Goal: Task Accomplishment & Management: Manage account settings

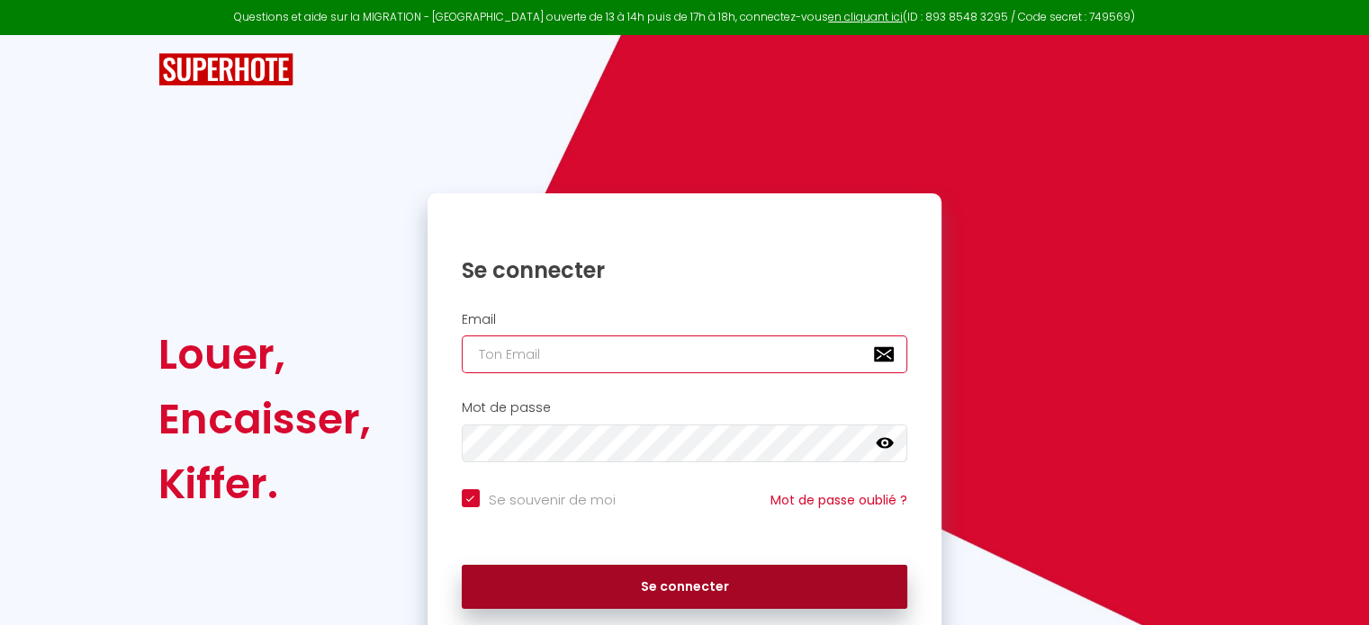
type input "[EMAIL_ADDRESS][PERSON_NAME][DOMAIN_NAME]"
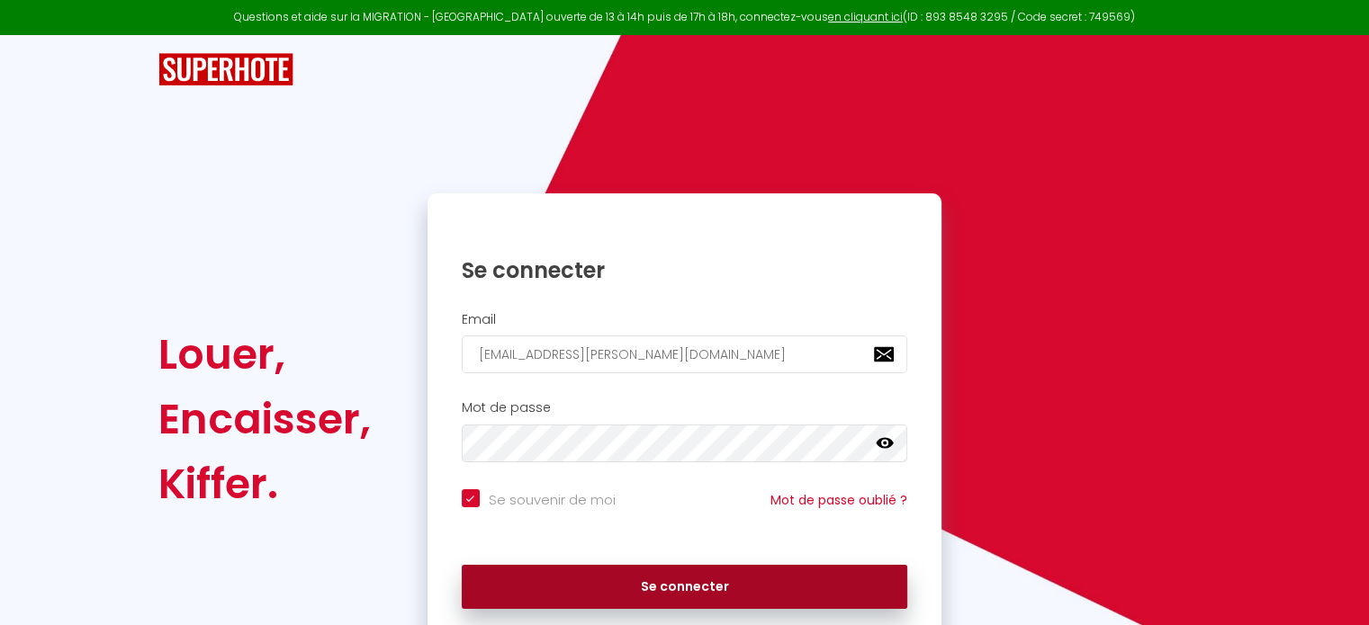
click at [712, 586] on button "Se connecter" at bounding box center [685, 587] width 446 height 45
checkbox input "true"
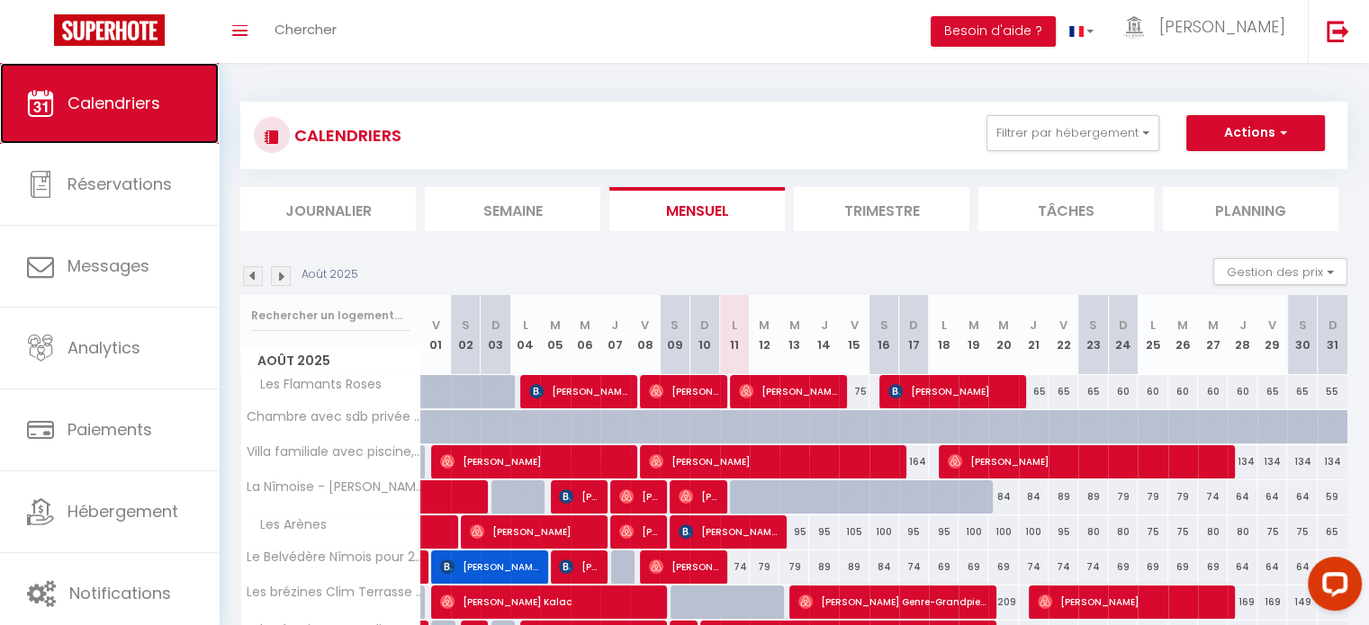
click at [145, 97] on span "Calendriers" at bounding box center [113, 103] width 93 height 22
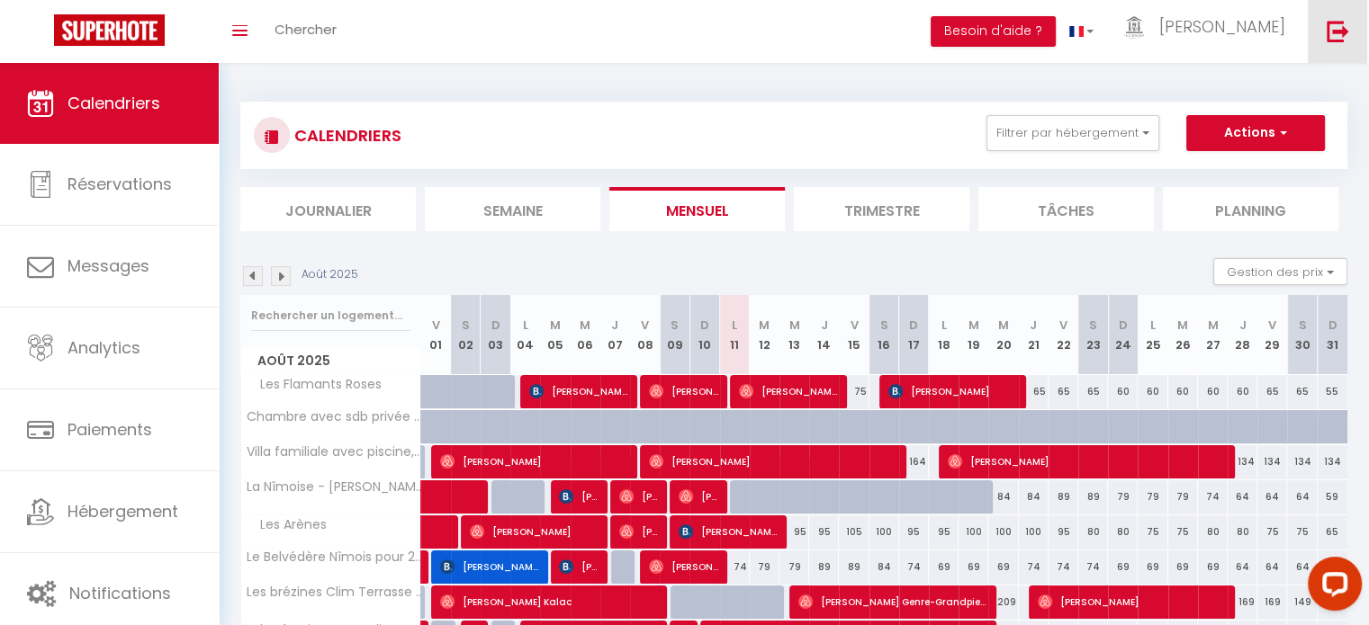
click at [1334, 27] on img at bounding box center [1337, 31] width 22 height 22
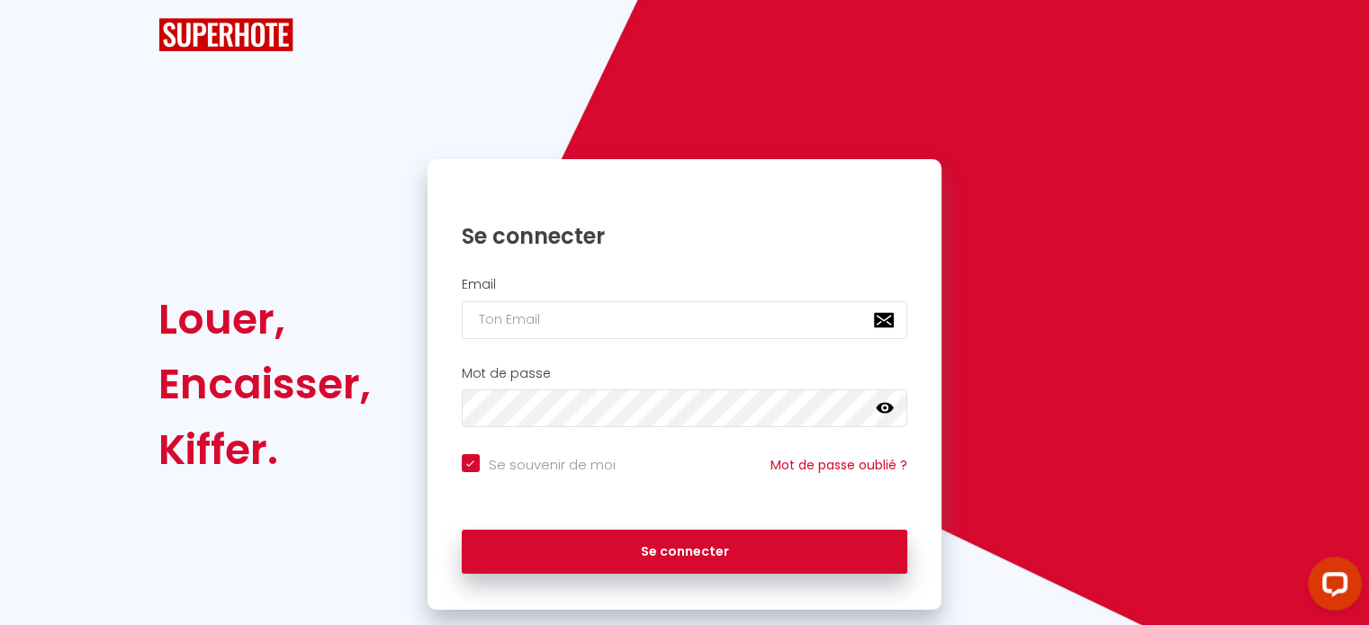
checkbox input "true"
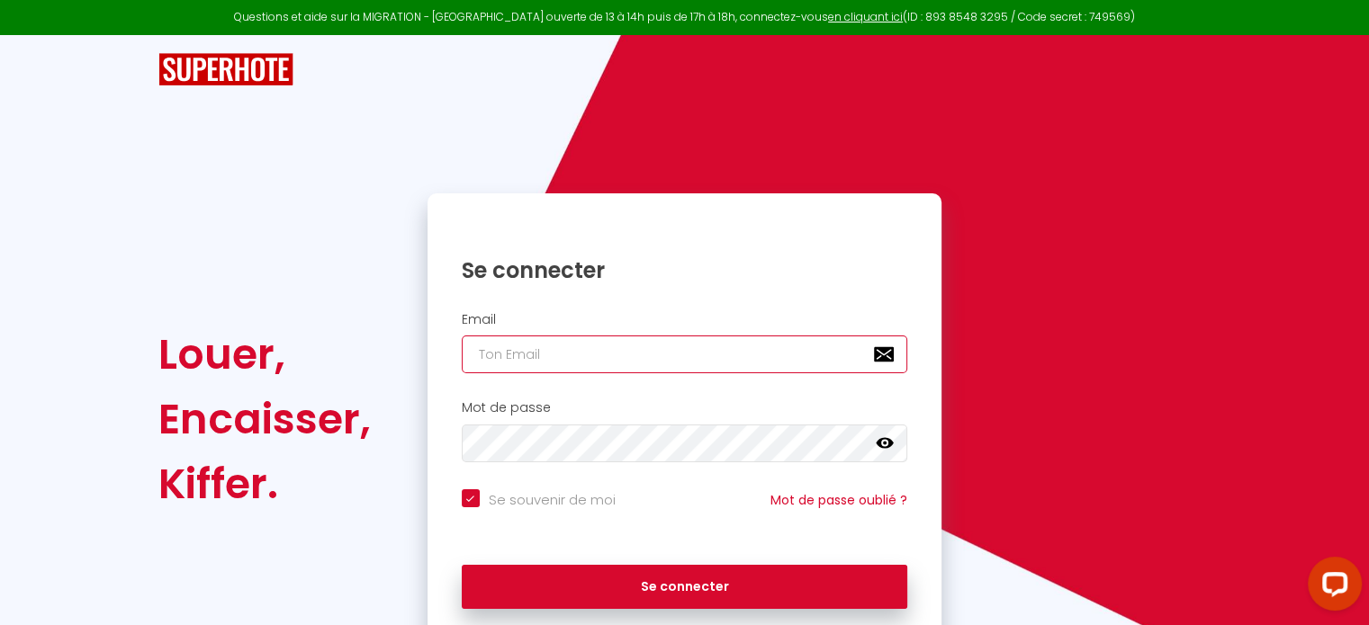
type input "[EMAIL_ADDRESS][PERSON_NAME][DOMAIN_NAME]"
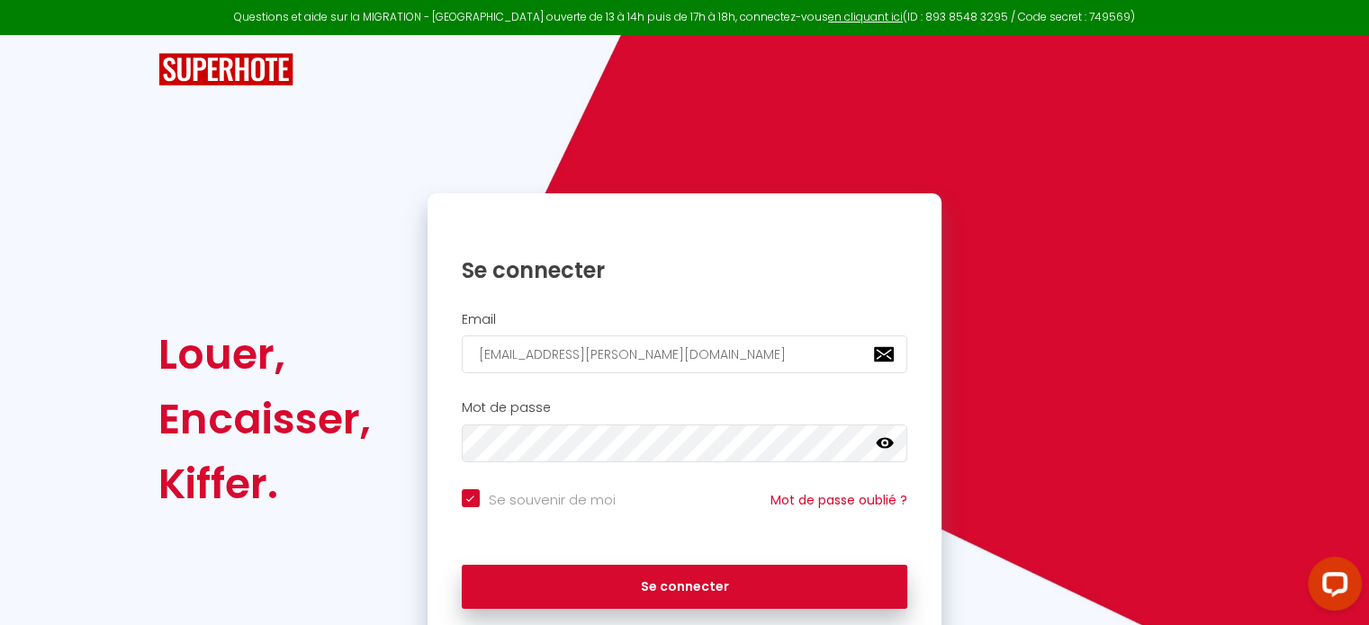
checkbox input "true"
click at [843, 13] on link "en cliquant ici" at bounding box center [865, 16] width 75 height 15
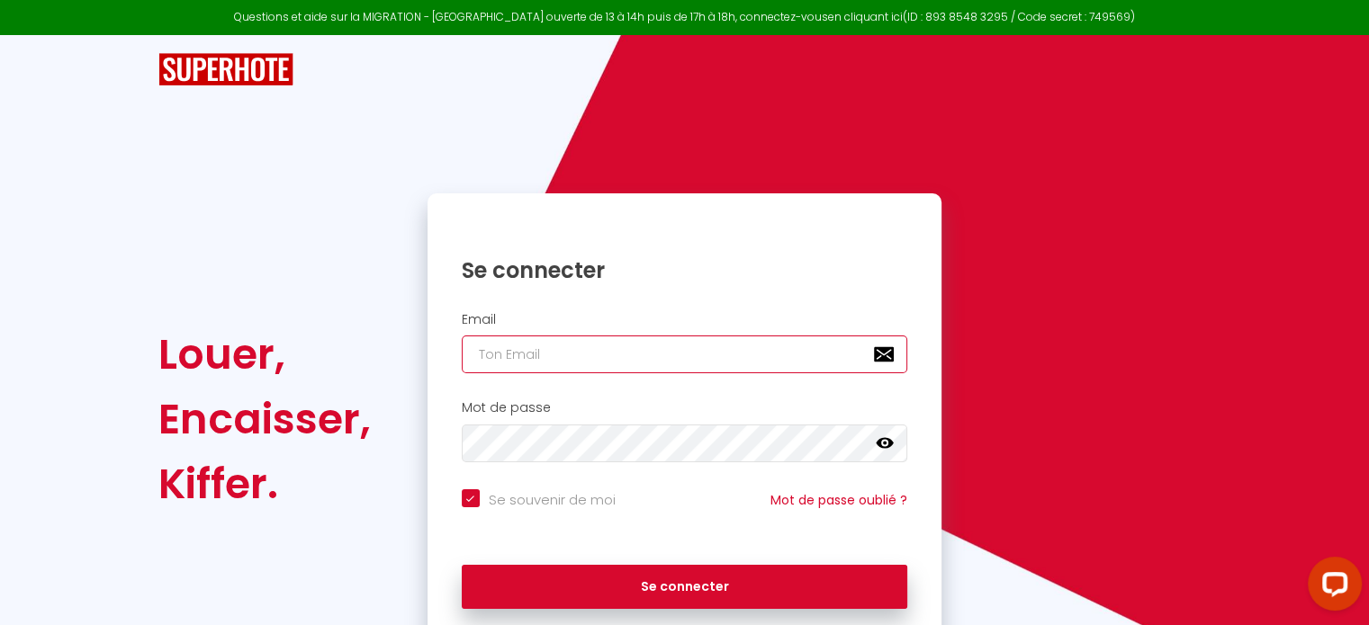
type input "[EMAIL_ADDRESS][PERSON_NAME][DOMAIN_NAME]"
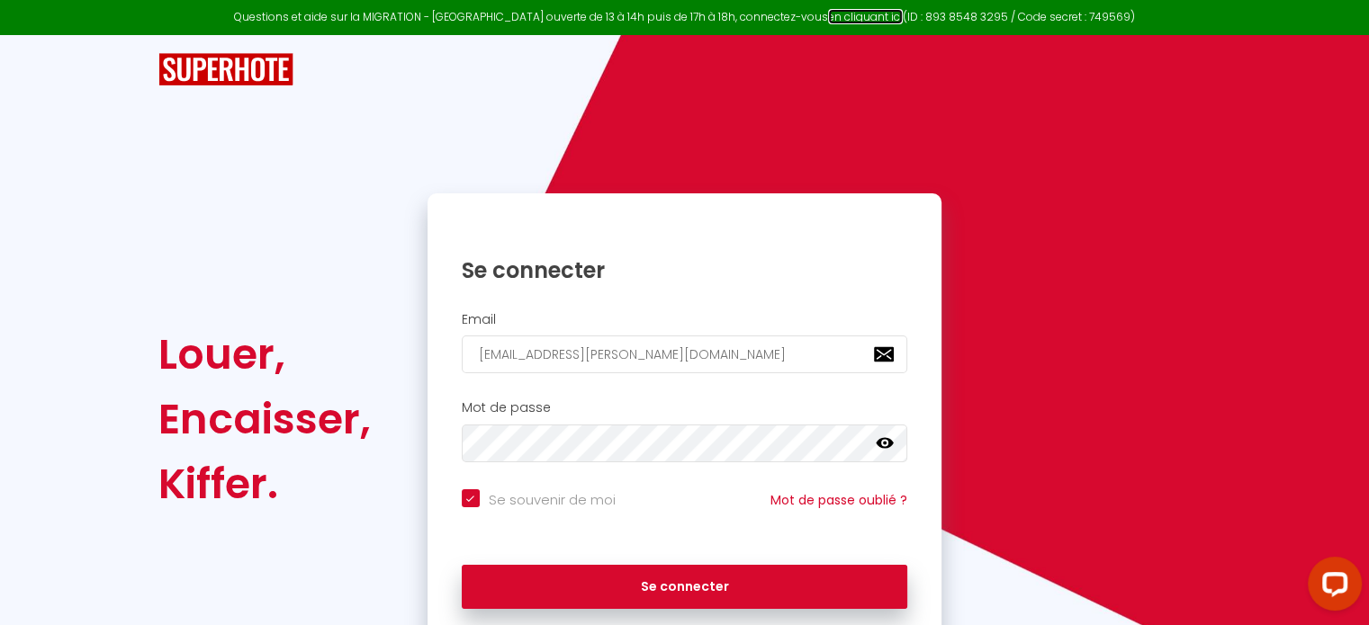
checkbox input "true"
click at [850, 17] on link "en cliquant ici" at bounding box center [865, 16] width 75 height 15
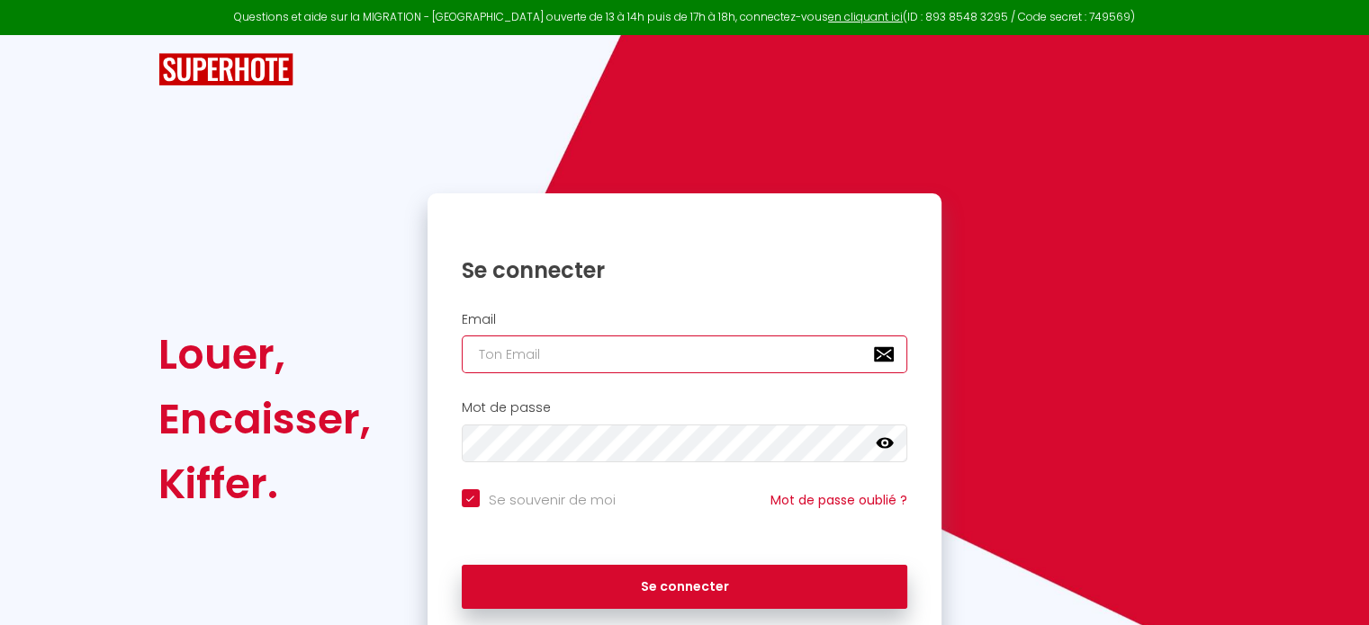
type input "[EMAIL_ADDRESS][PERSON_NAME][DOMAIN_NAME]"
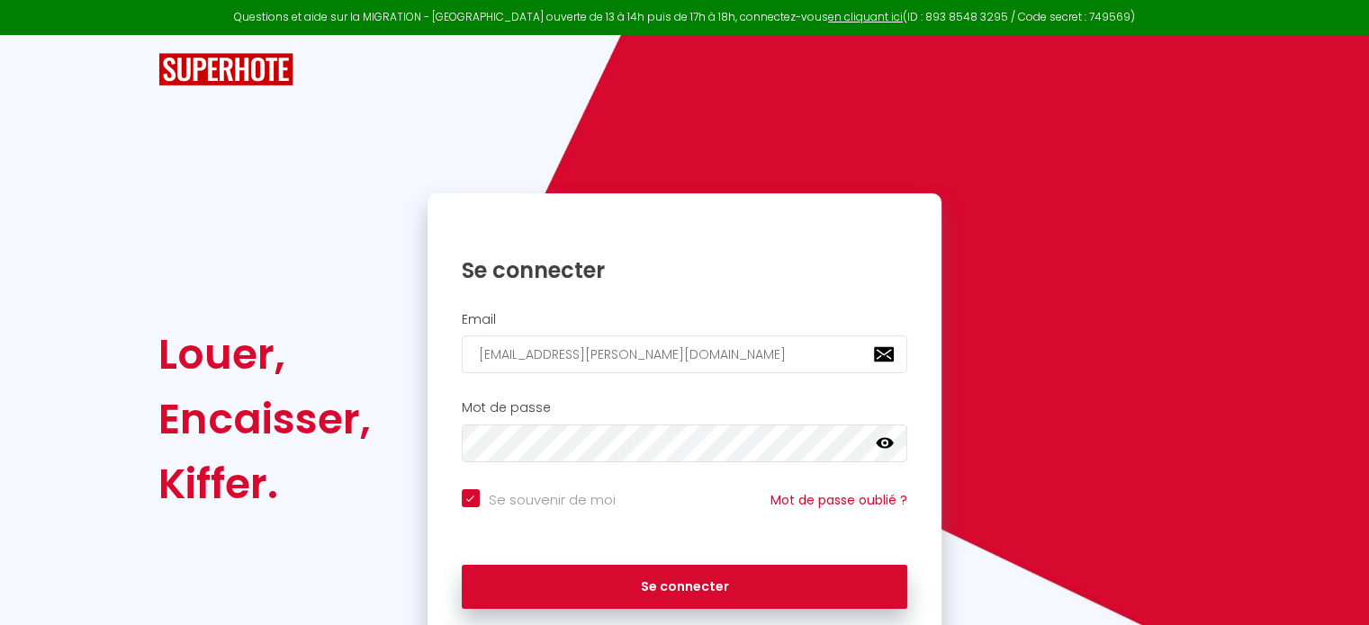
click at [889, 439] on icon at bounding box center [885, 443] width 18 height 11
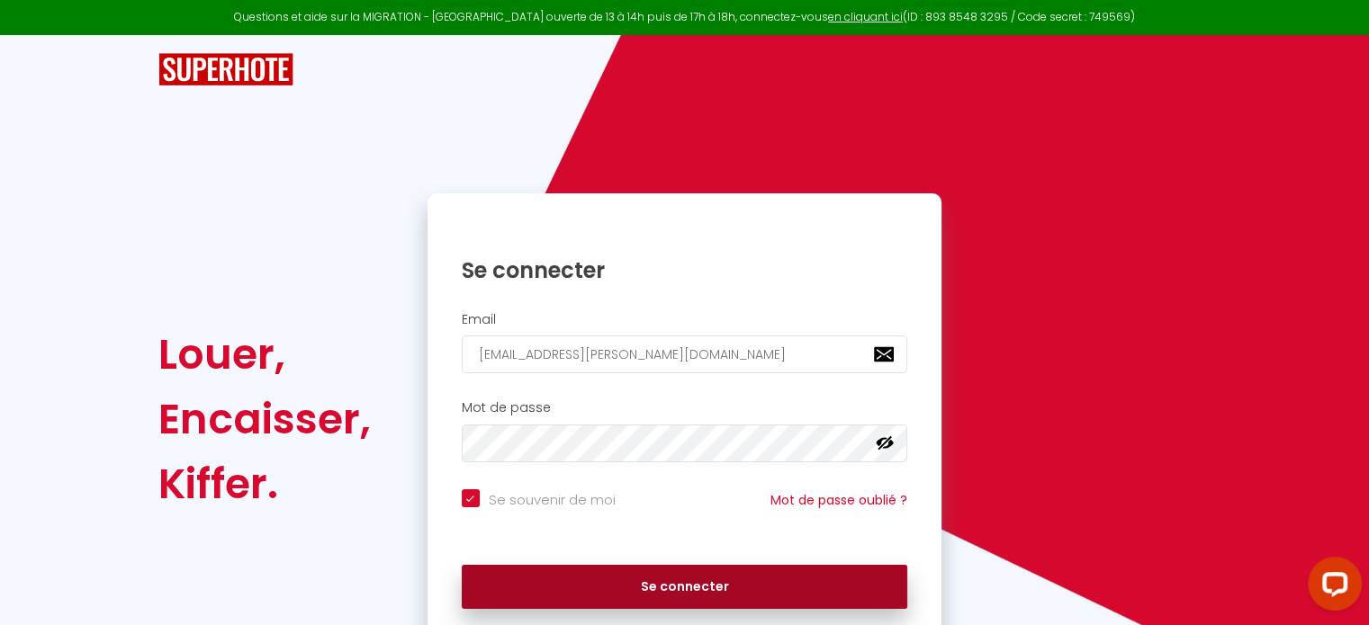
click at [712, 588] on button "Se connecter" at bounding box center [685, 587] width 446 height 45
checkbox input "true"
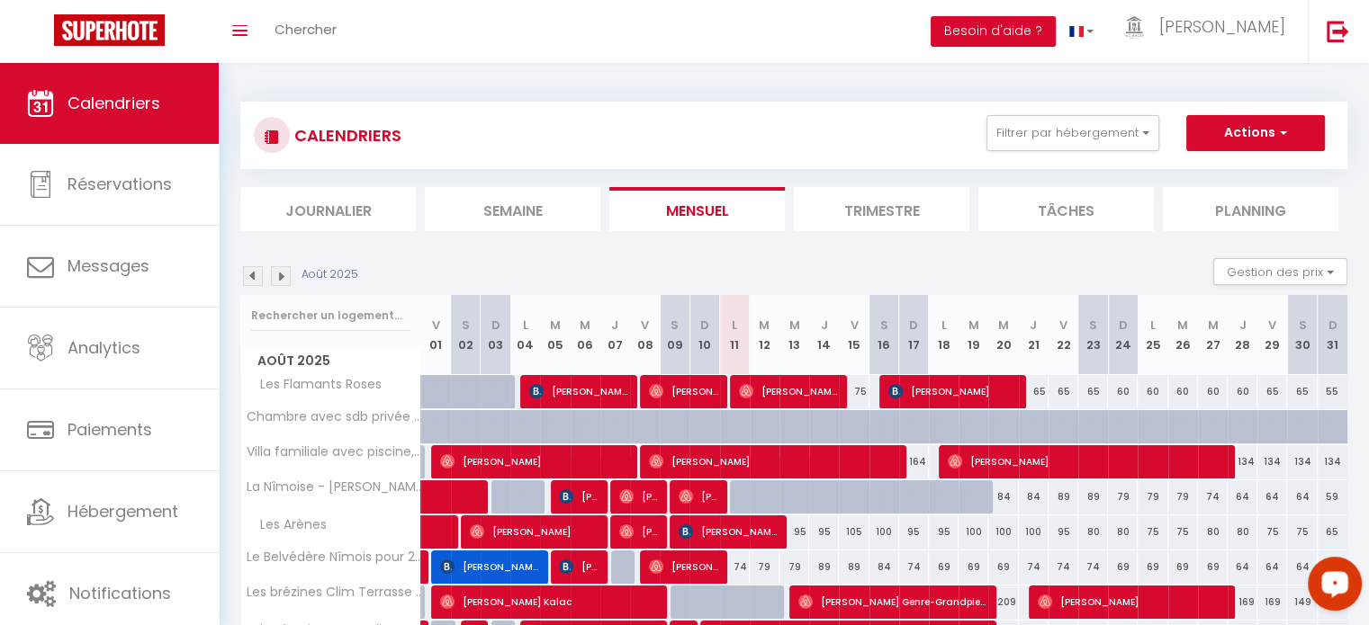
click at [1346, 580] on div "Open LiveChat chat widget" at bounding box center [1334, 583] width 31 height 31
click at [1334, 28] on img at bounding box center [1337, 31] width 22 height 22
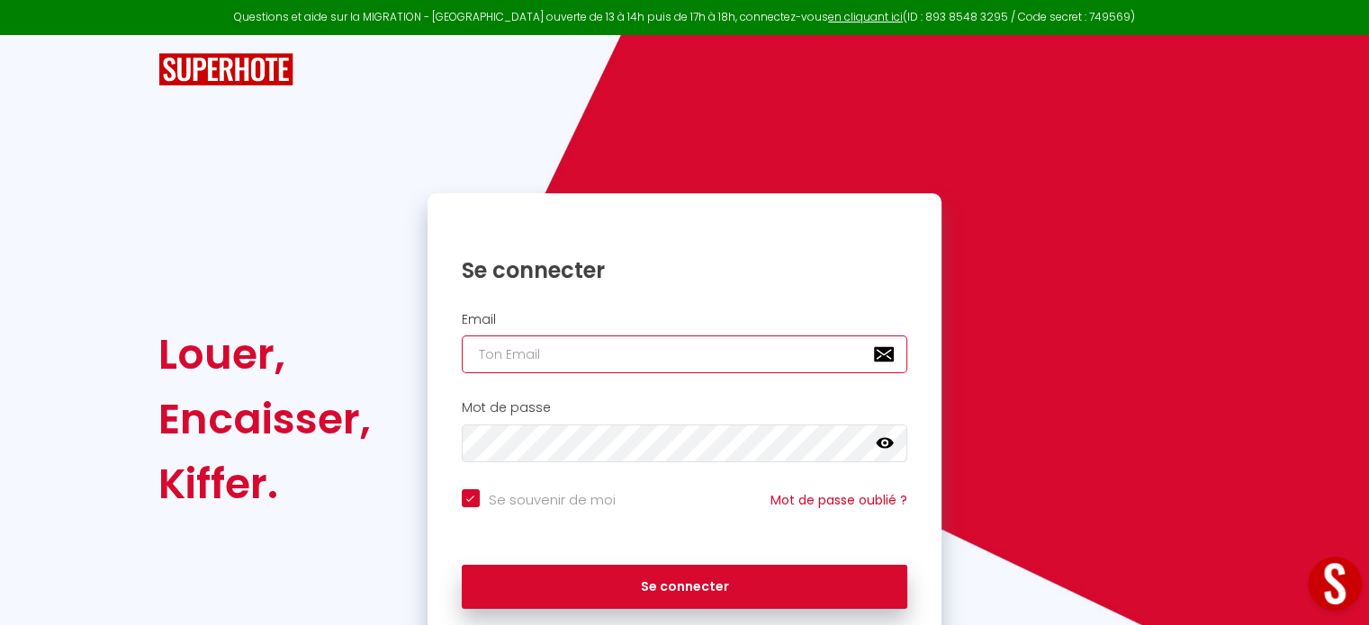
type input "[EMAIL_ADDRESS][PERSON_NAME][DOMAIN_NAME]"
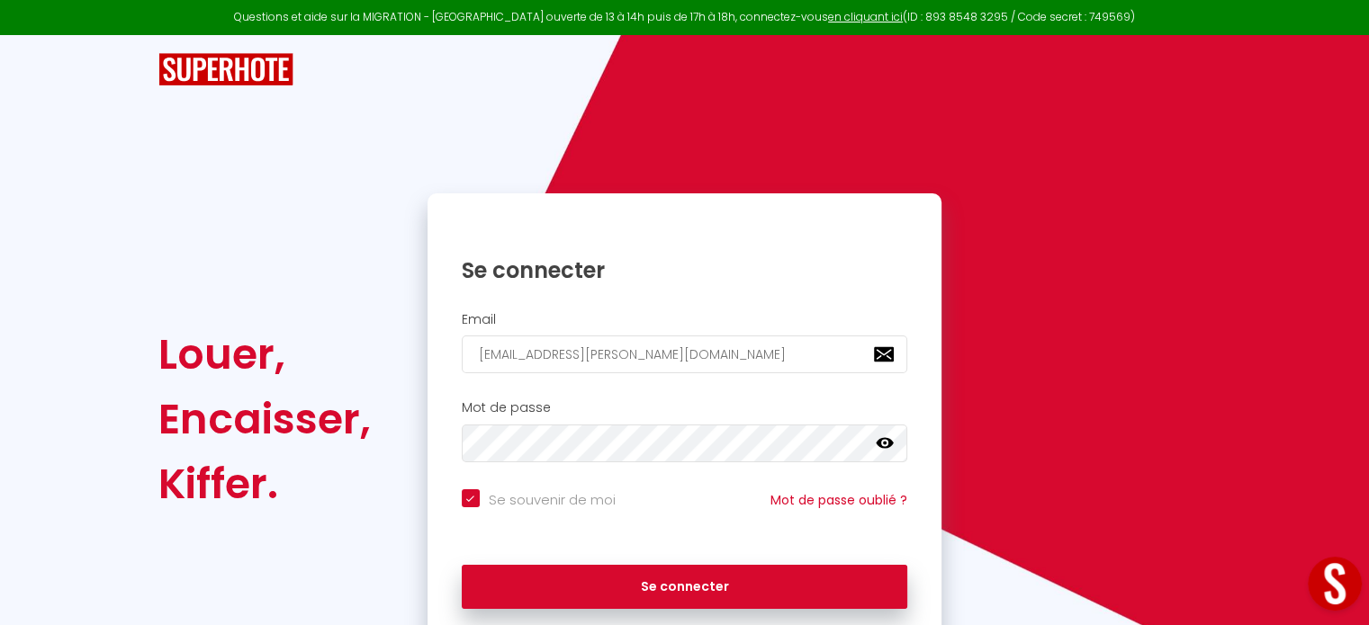
checkbox input "true"
click at [844, 13] on link "en cliquant ici" at bounding box center [865, 16] width 75 height 15
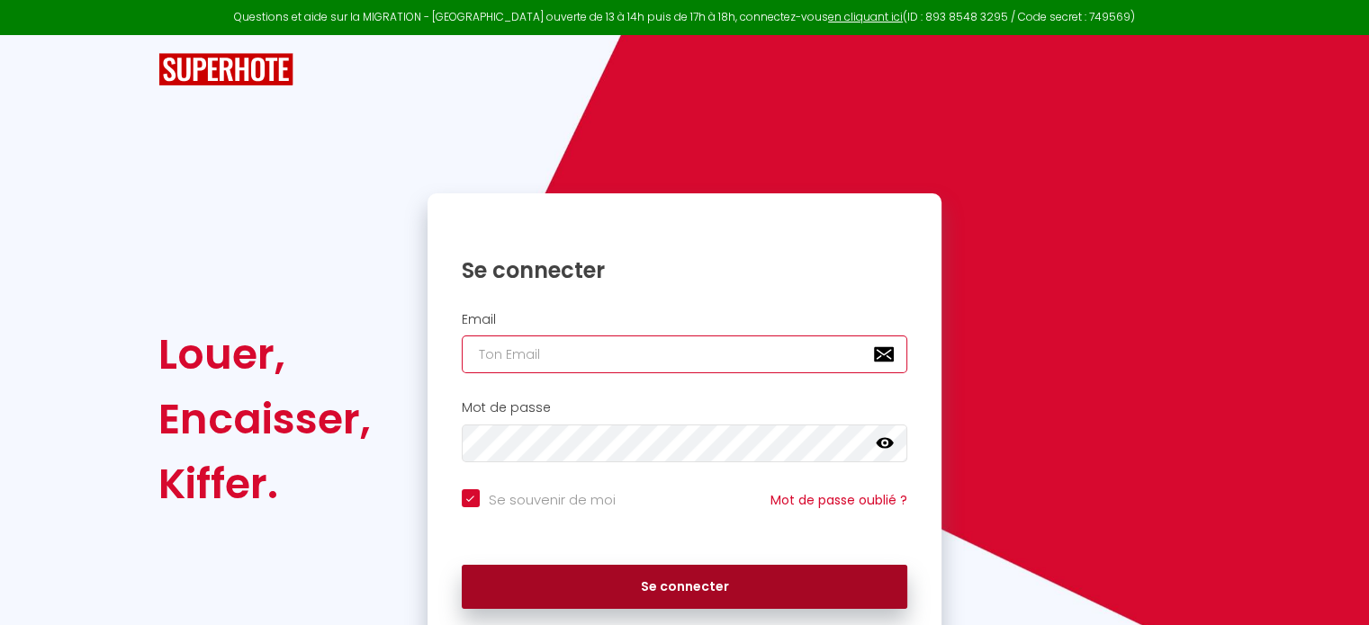
type input "[EMAIL_ADDRESS][PERSON_NAME][DOMAIN_NAME]"
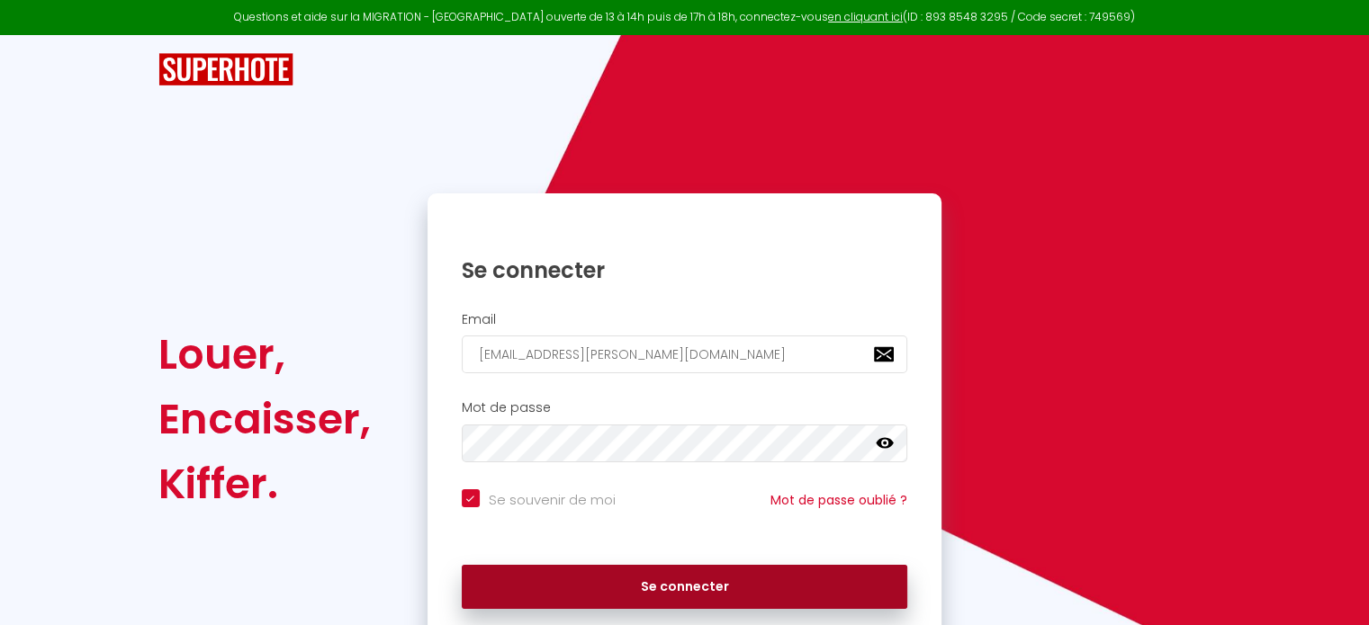
click at [705, 580] on button "Se connecter" at bounding box center [685, 587] width 446 height 45
checkbox input "true"
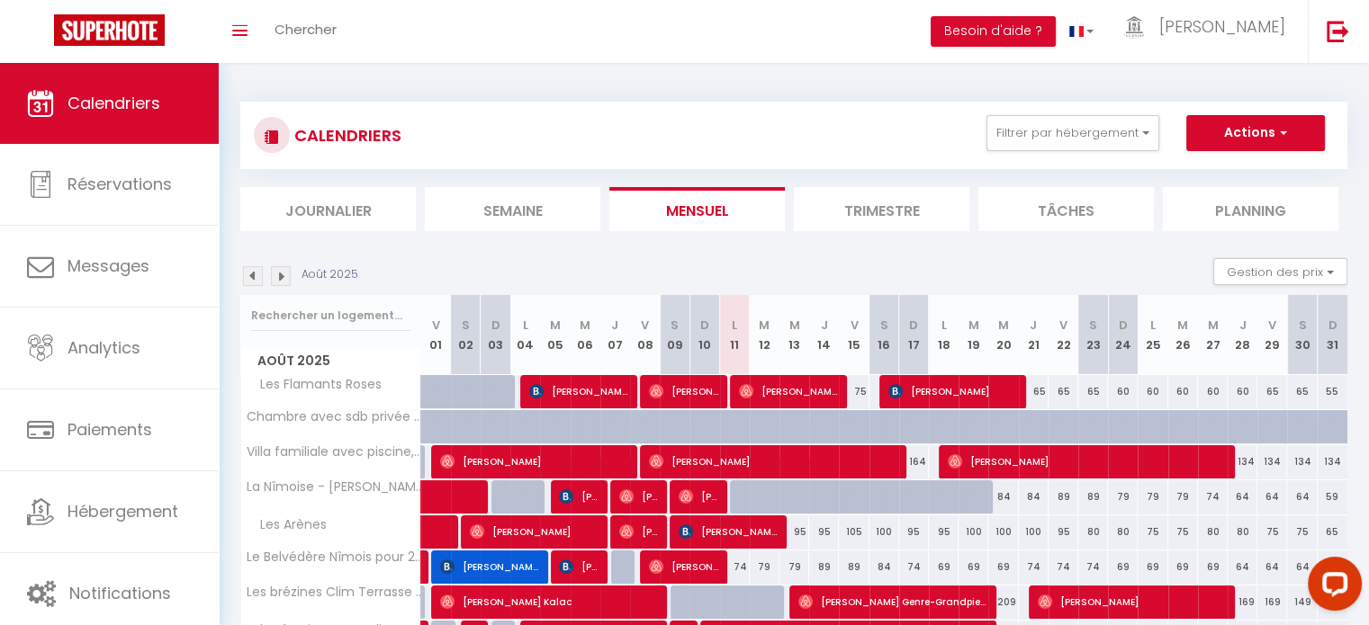
scroll to position [216, 0]
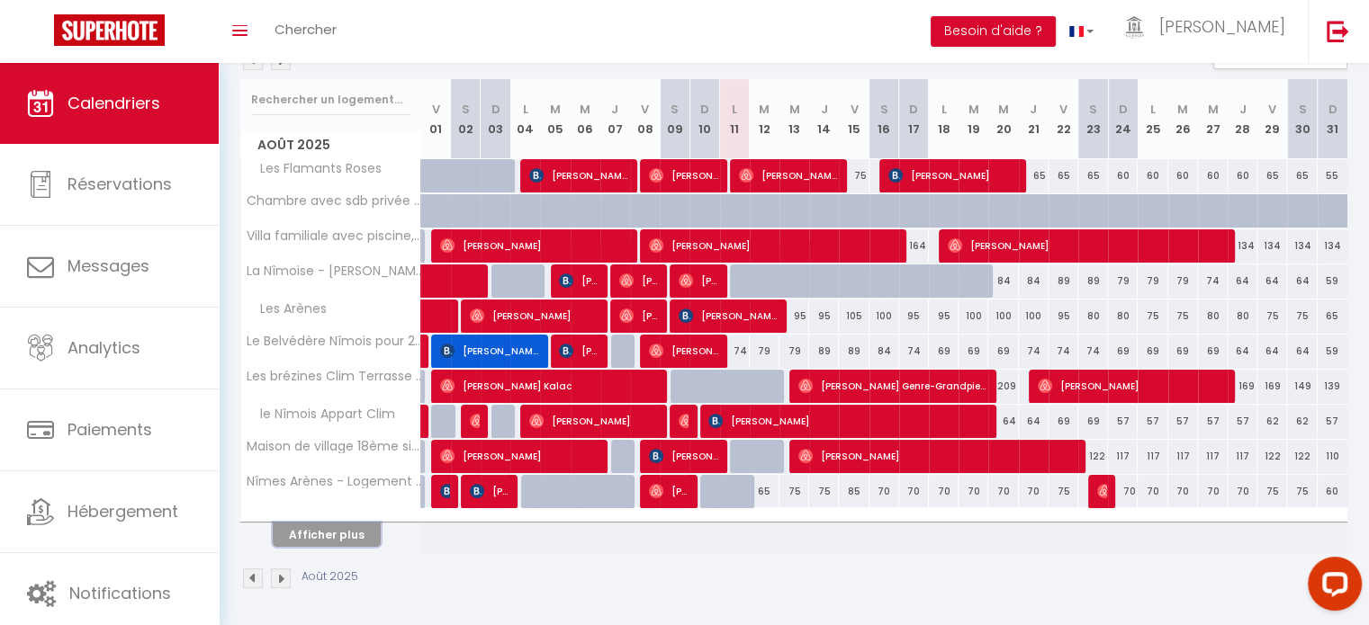
click at [350, 532] on button "Afficher plus" at bounding box center [327, 535] width 108 height 24
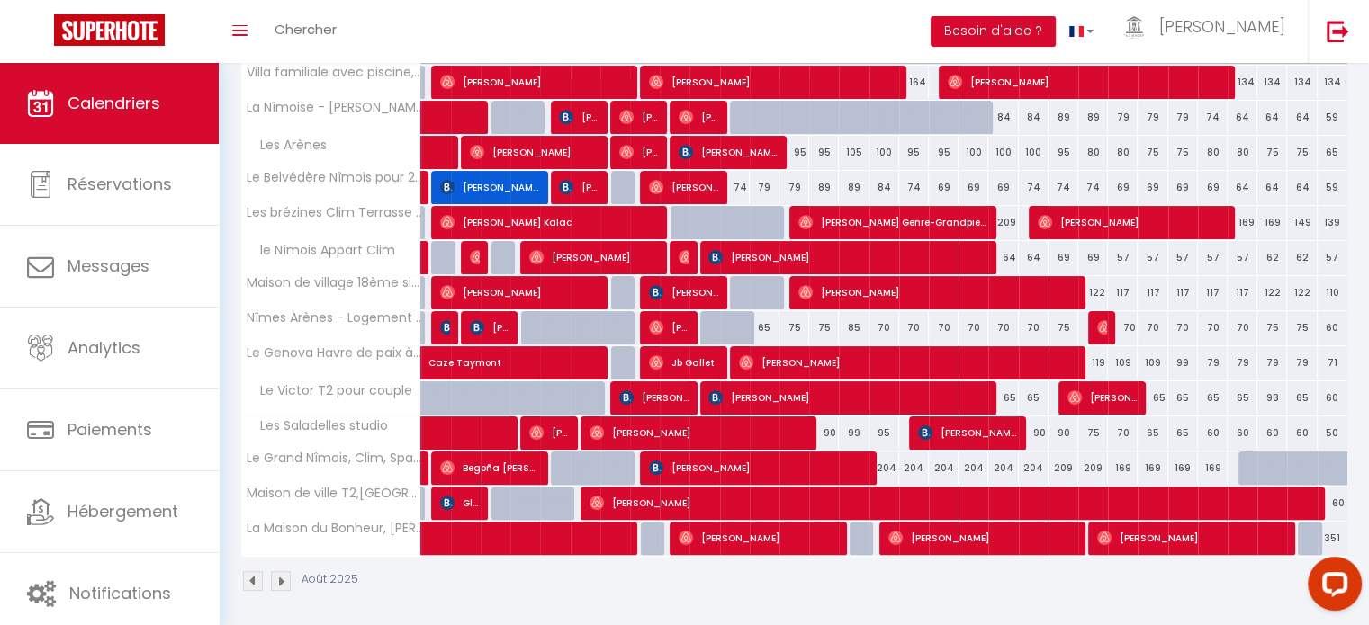
scroll to position [382, 0]
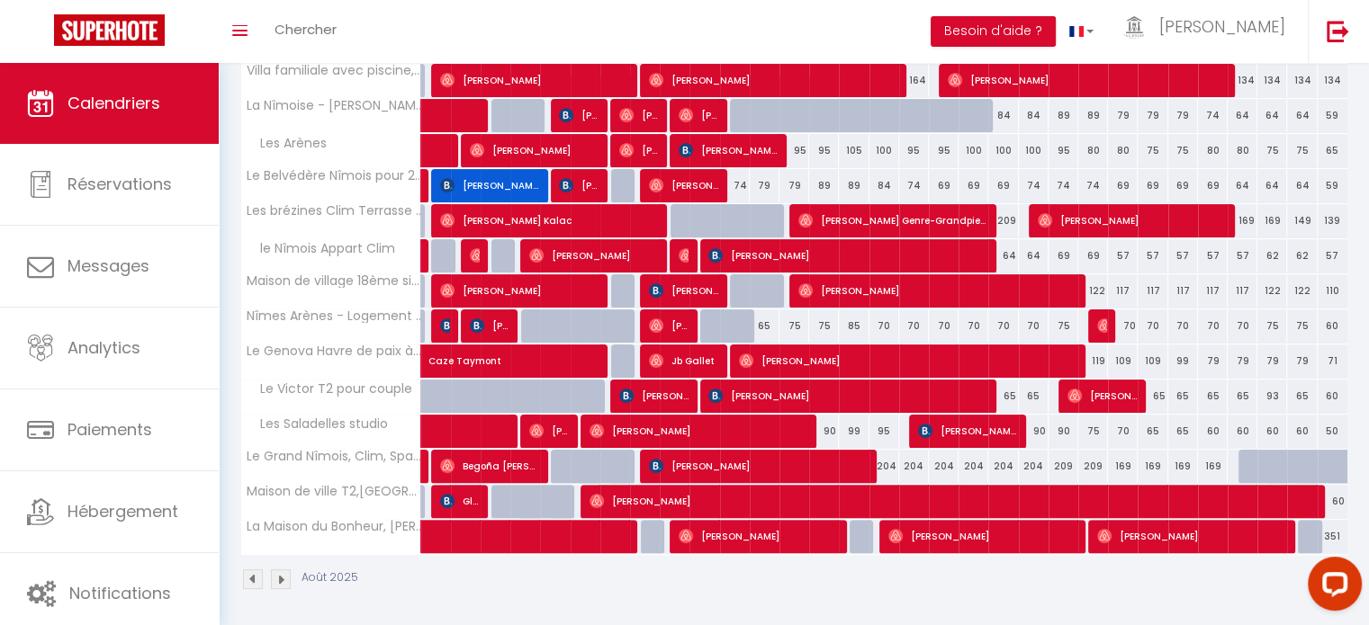
click at [795, 333] on div "75" at bounding box center [794, 326] width 30 height 33
type input "75"
type input "Mer 13 Août 2025"
type input "Jeu 14 Août 2025"
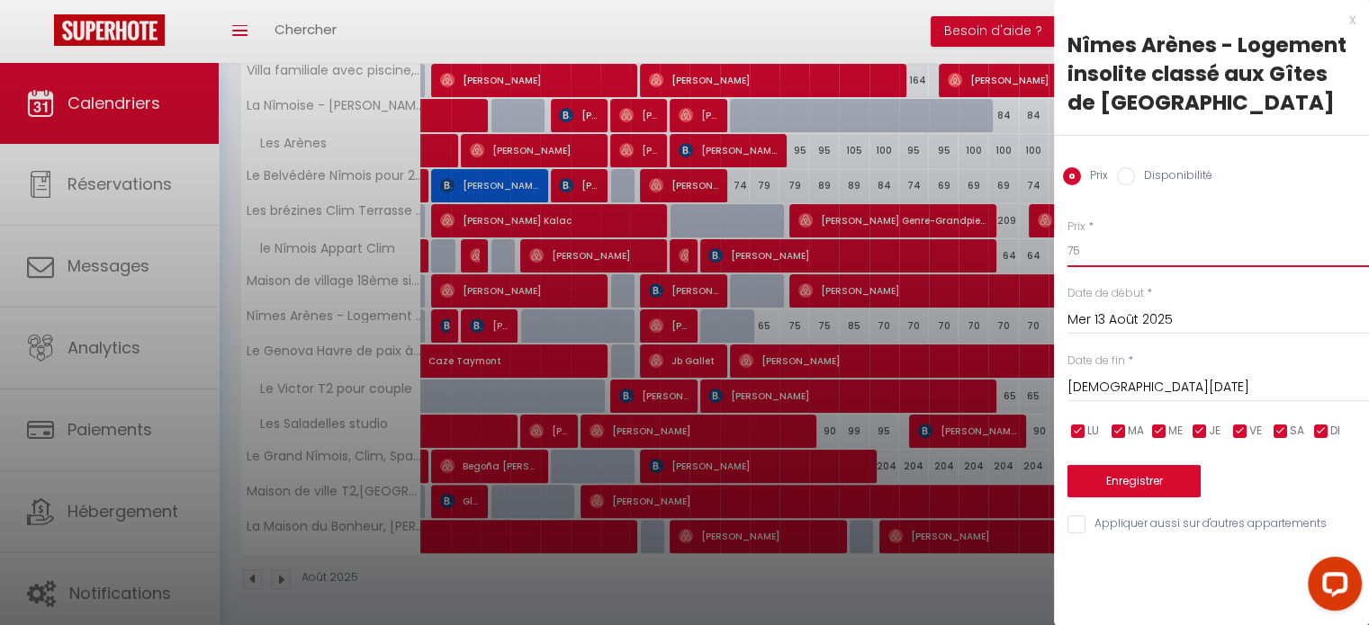
click at [1092, 251] on input "75" at bounding box center [1217, 251] width 301 height 32
type input "70"
click at [1123, 387] on input "Jeu 14 Août 2025" at bounding box center [1217, 387] width 301 height 23
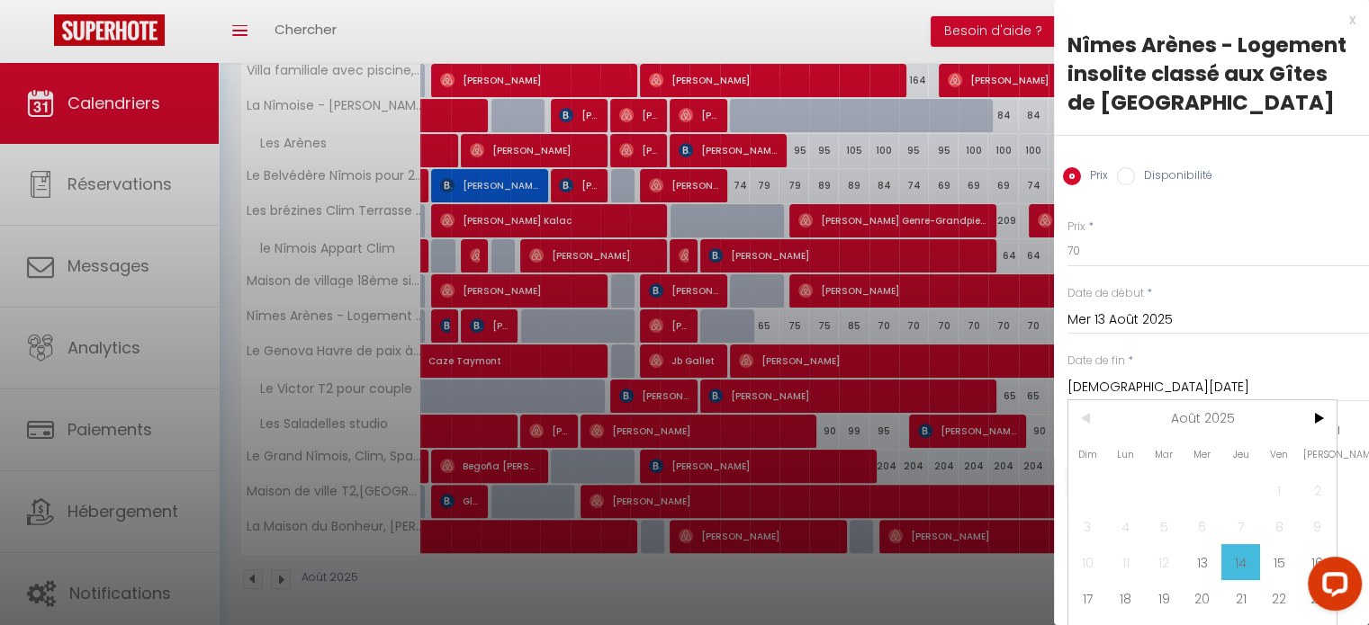
drag, startPoint x: 1283, startPoint y: 556, endPoint x: 1243, endPoint y: 483, distance: 83.4
click at [1281, 551] on span "15" at bounding box center [1279, 562] width 39 height 36
type input "Ven 15 Août 2025"
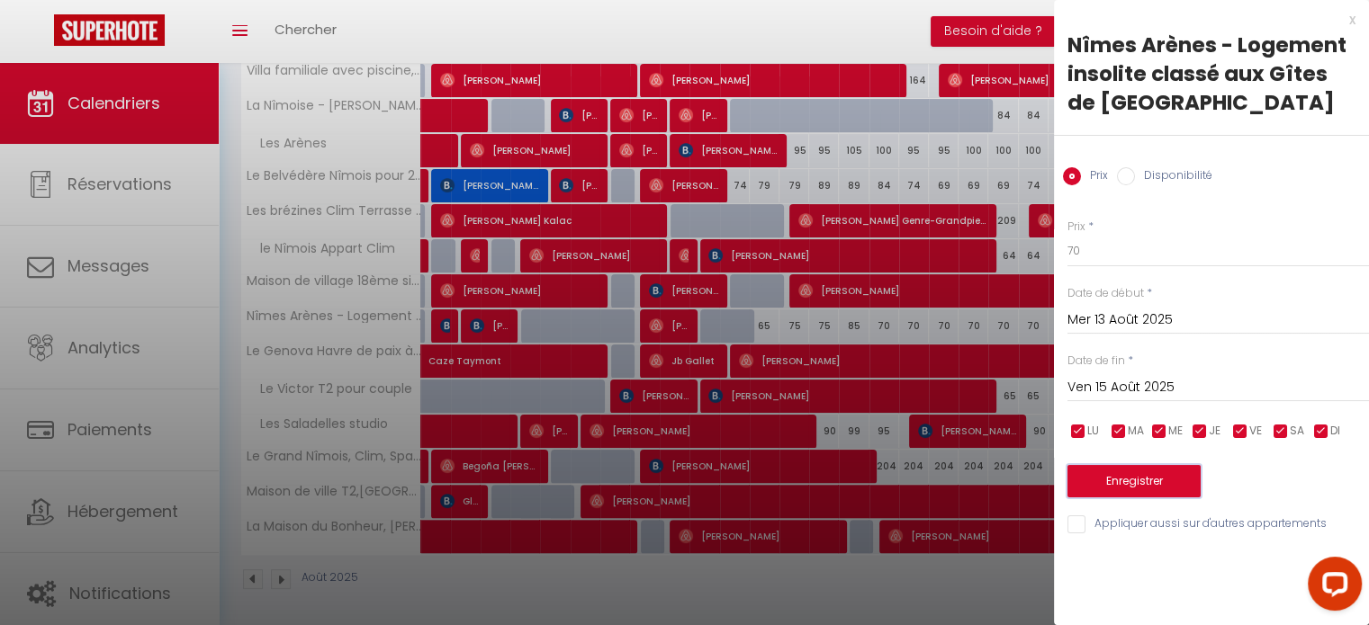
click at [1162, 471] on button "Enregistrer" at bounding box center [1133, 481] width 133 height 32
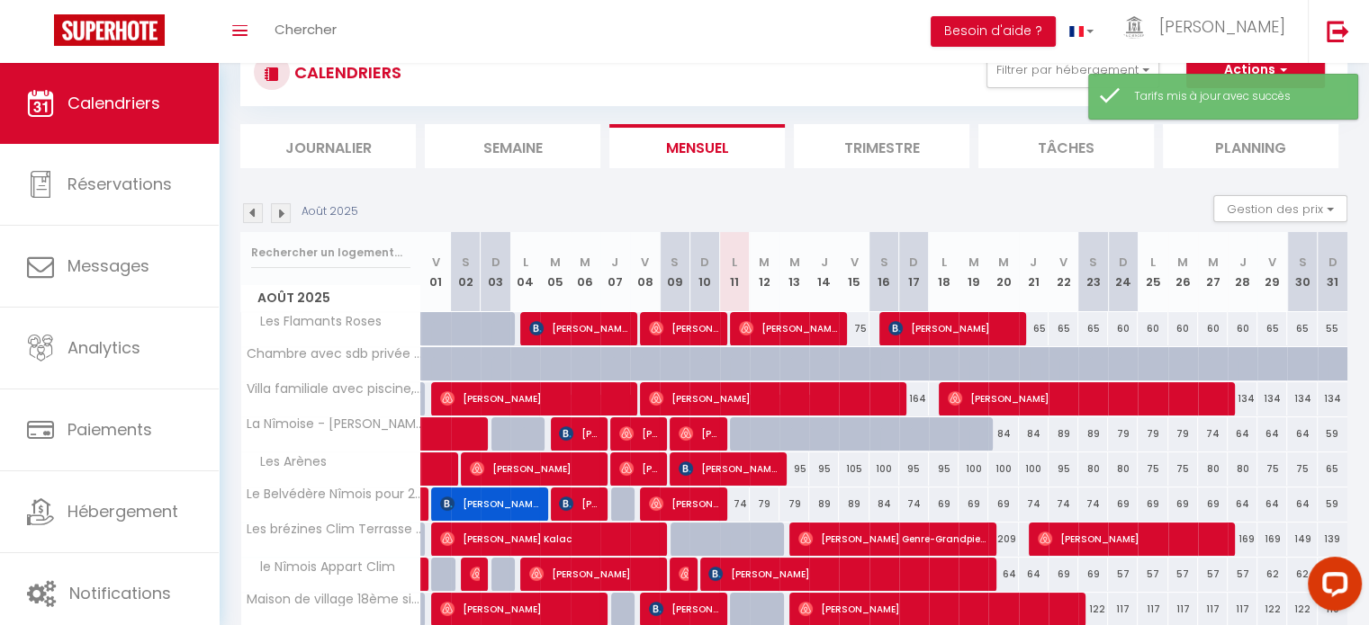
scroll to position [216, 0]
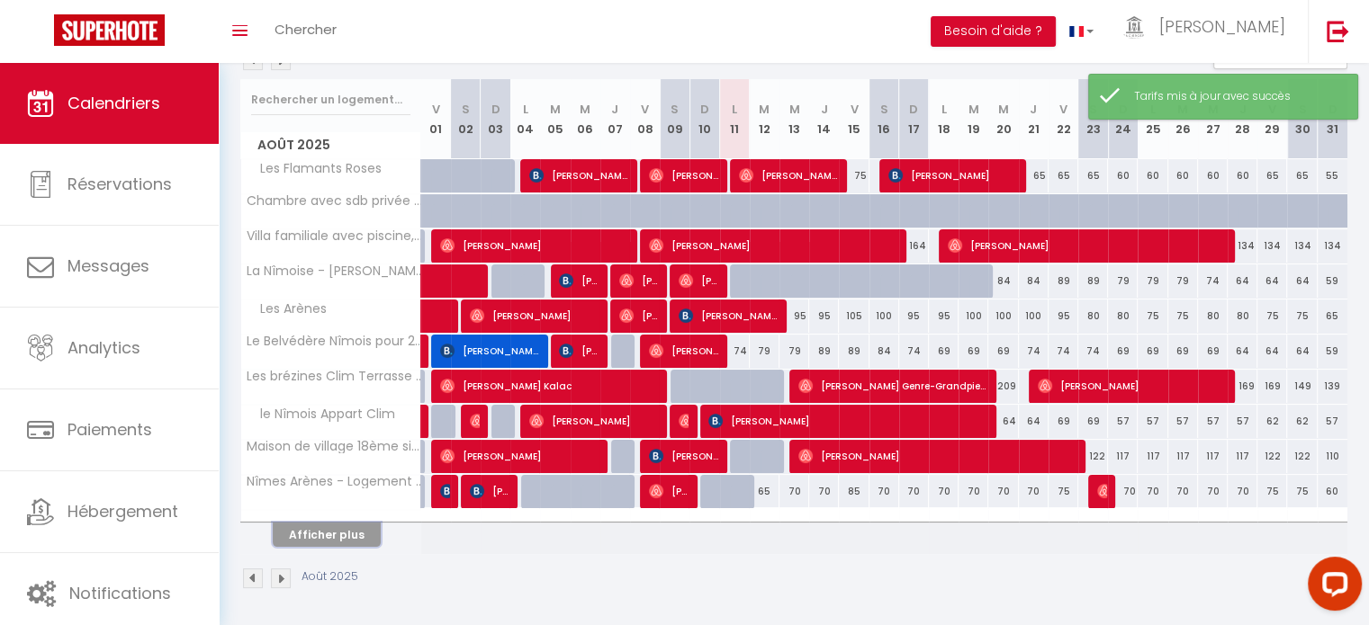
click at [335, 527] on button "Afficher plus" at bounding box center [327, 535] width 108 height 24
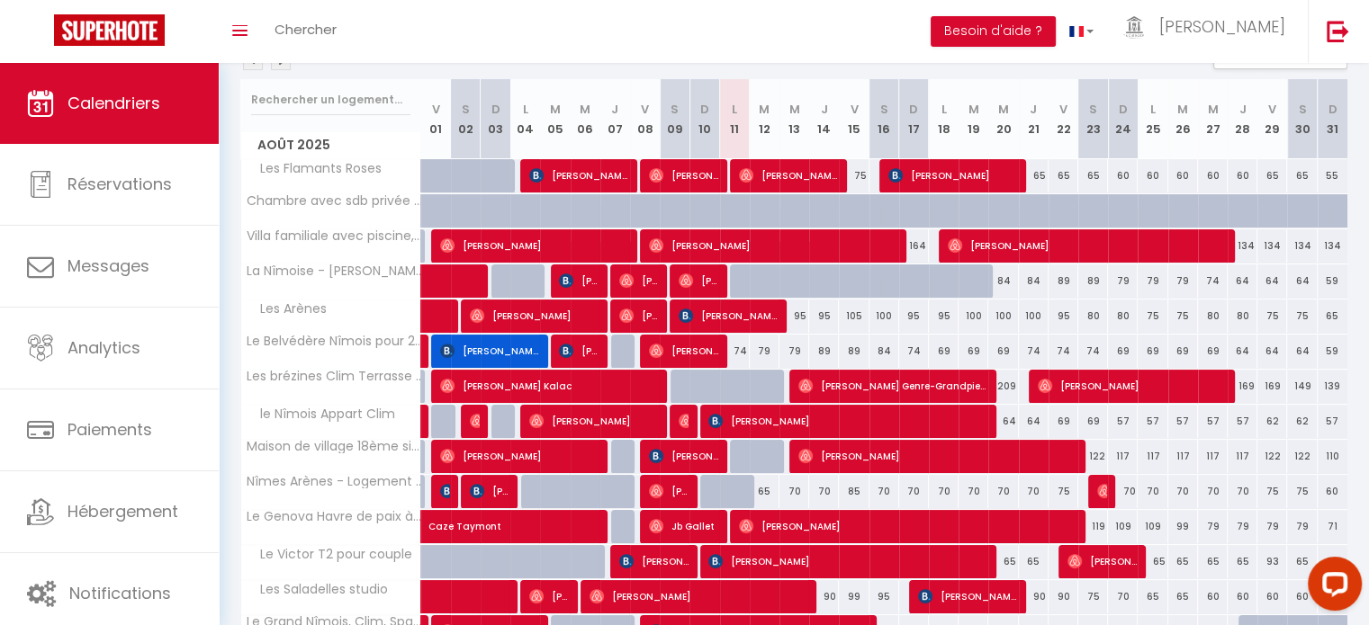
click at [854, 499] on div "85" at bounding box center [854, 491] width 30 height 33
type input "85"
type input "Ven 15 Août 2025"
type input "Sam 16 Août 2025"
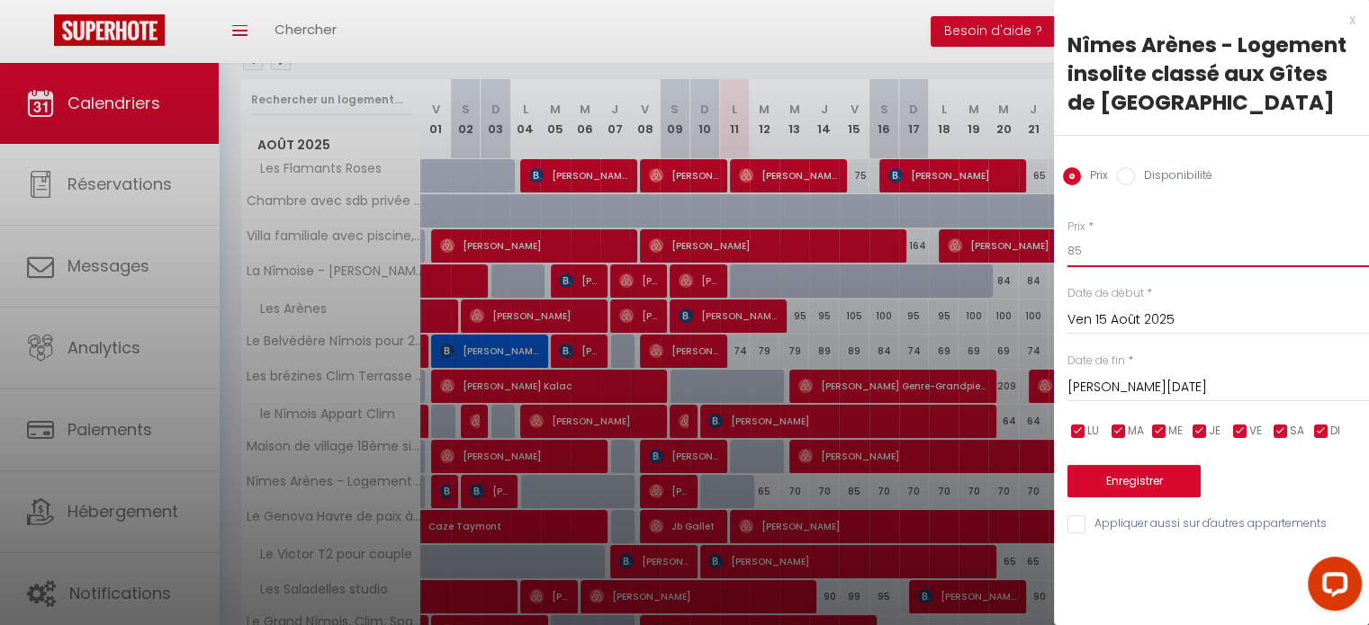
click at [1106, 251] on input "85" at bounding box center [1217, 251] width 301 height 32
type input "8"
type input "70"
click at [1148, 481] on button "Enregistrer" at bounding box center [1133, 481] width 133 height 32
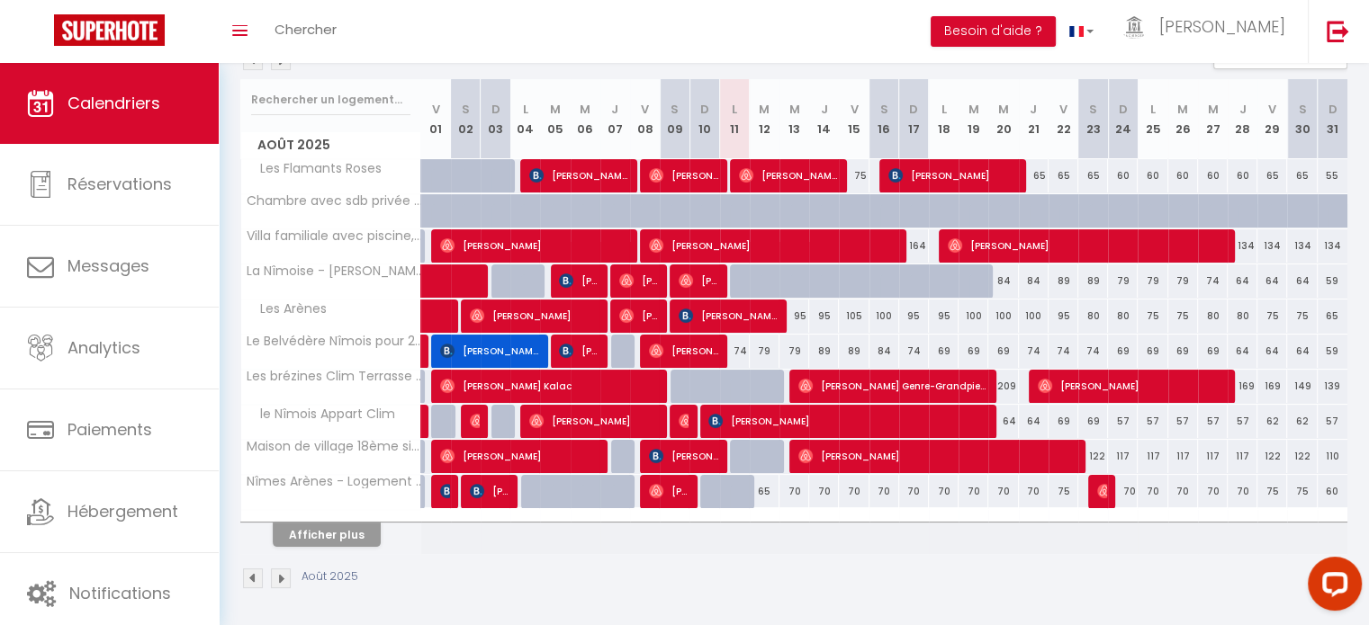
click at [1060, 496] on div "75" at bounding box center [1063, 491] width 30 height 33
type input "75"
type input "Ven 22 Août 2025"
type input "Sam 23 Août 2025"
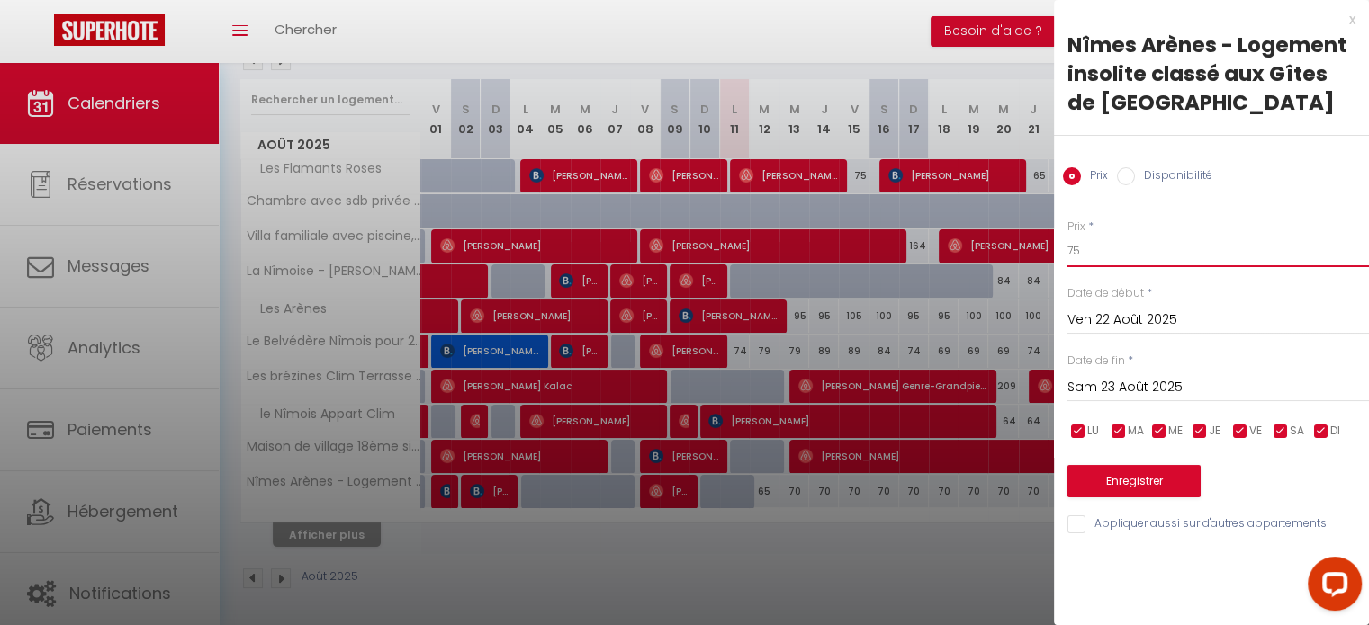
click at [1105, 247] on input "75" at bounding box center [1217, 251] width 301 height 32
type input "70"
click at [1141, 481] on button "Enregistrer" at bounding box center [1133, 481] width 133 height 32
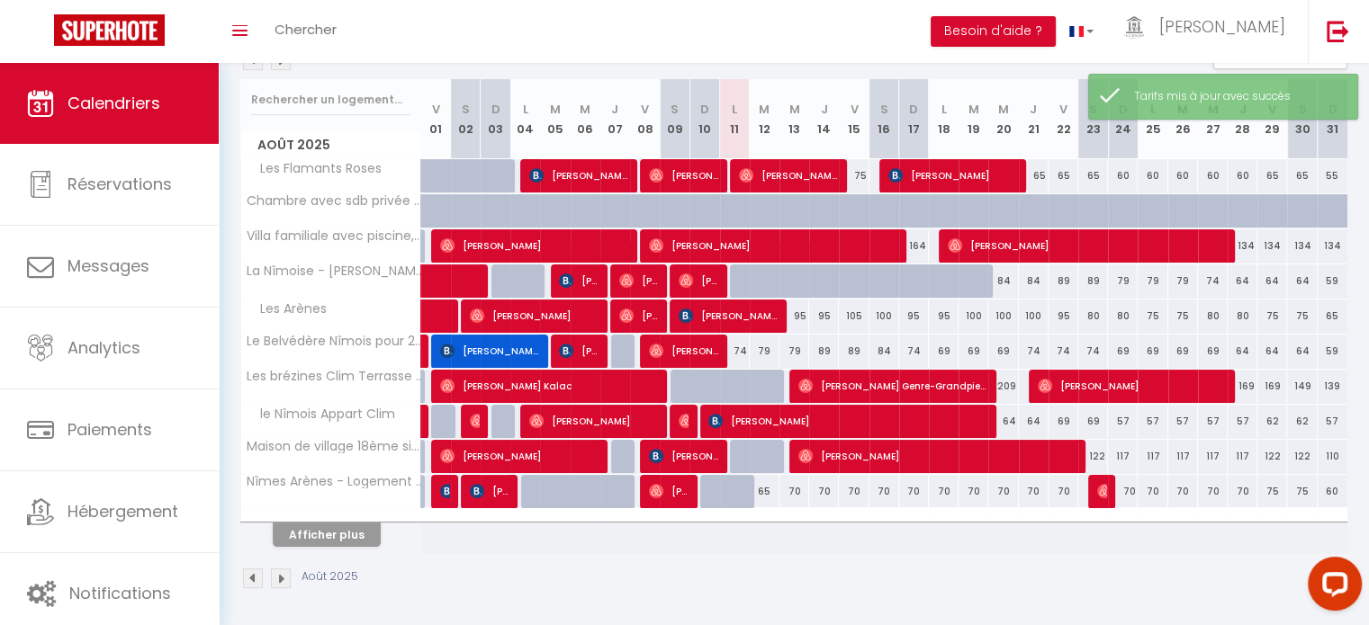
click at [1067, 500] on div "70" at bounding box center [1063, 491] width 30 height 33
type input "70"
type input "Ven 22 Août 2025"
type input "Sam 23 Août 2025"
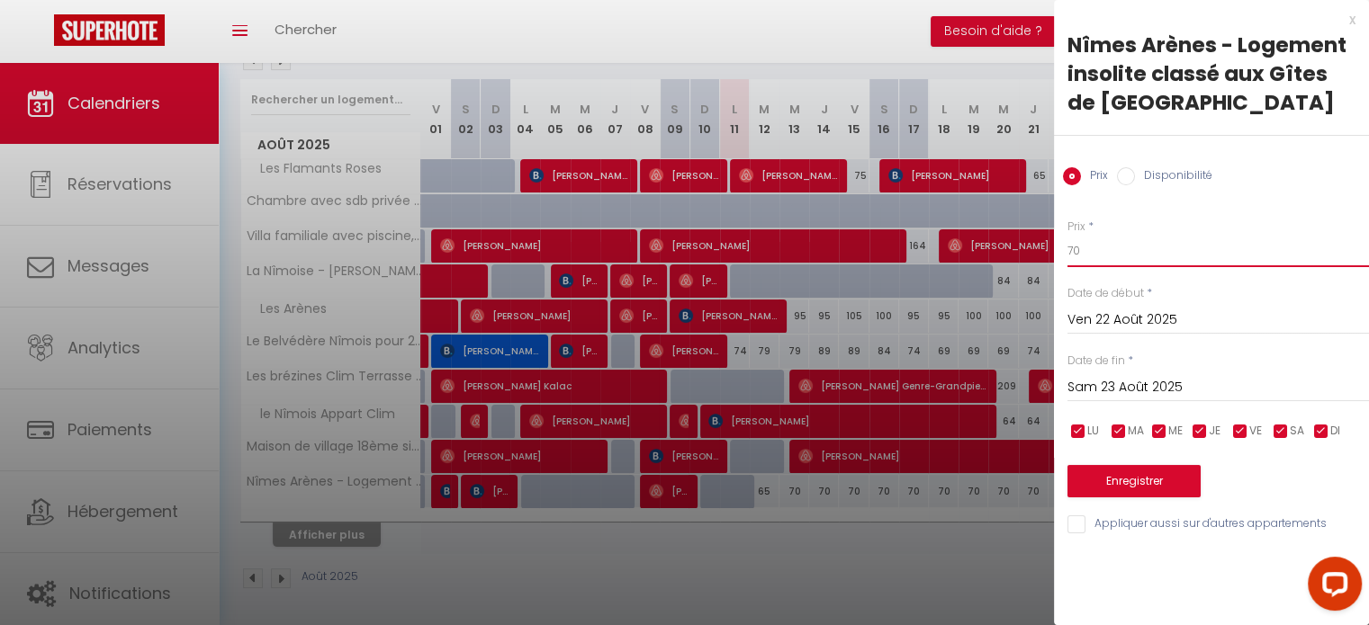
click at [1098, 244] on input "70" at bounding box center [1217, 251] width 301 height 32
type input "75"
click at [1123, 480] on button "Enregistrer" at bounding box center [1133, 481] width 133 height 32
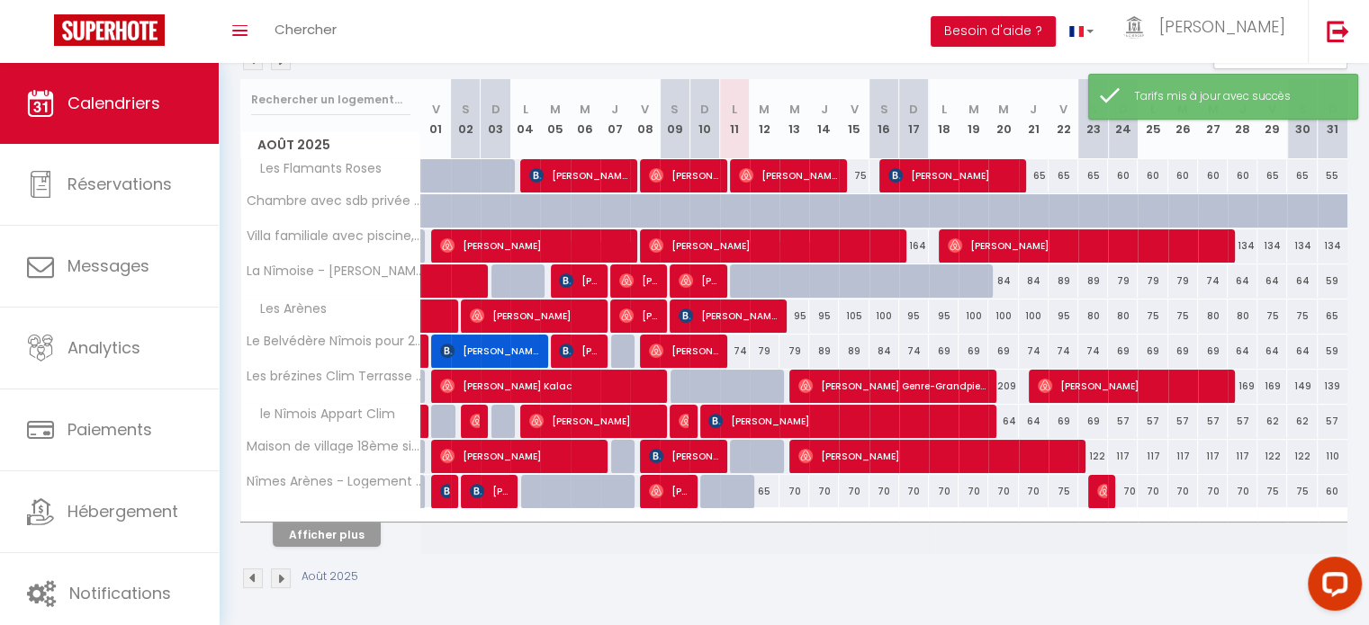
click at [852, 496] on div "70" at bounding box center [854, 491] width 30 height 33
type input "70"
type input "Ven 15 Août 2025"
type input "Sam 16 Août 2025"
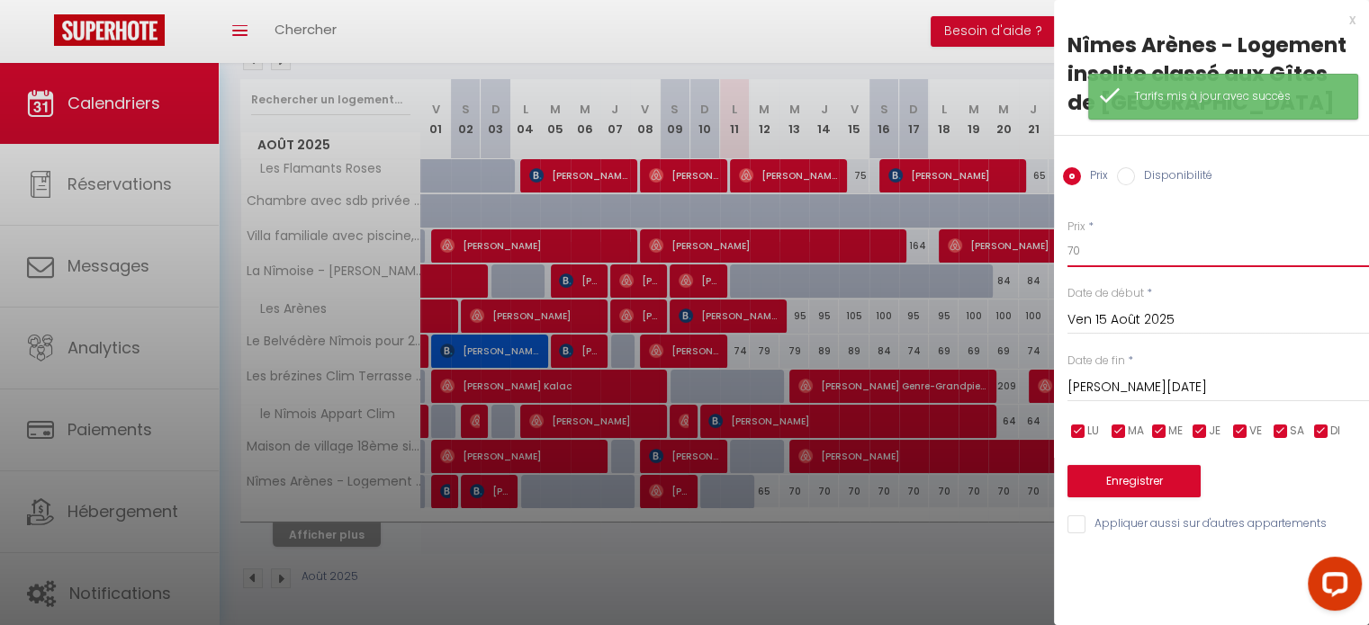
click at [1119, 247] on input "70" at bounding box center [1217, 251] width 301 height 32
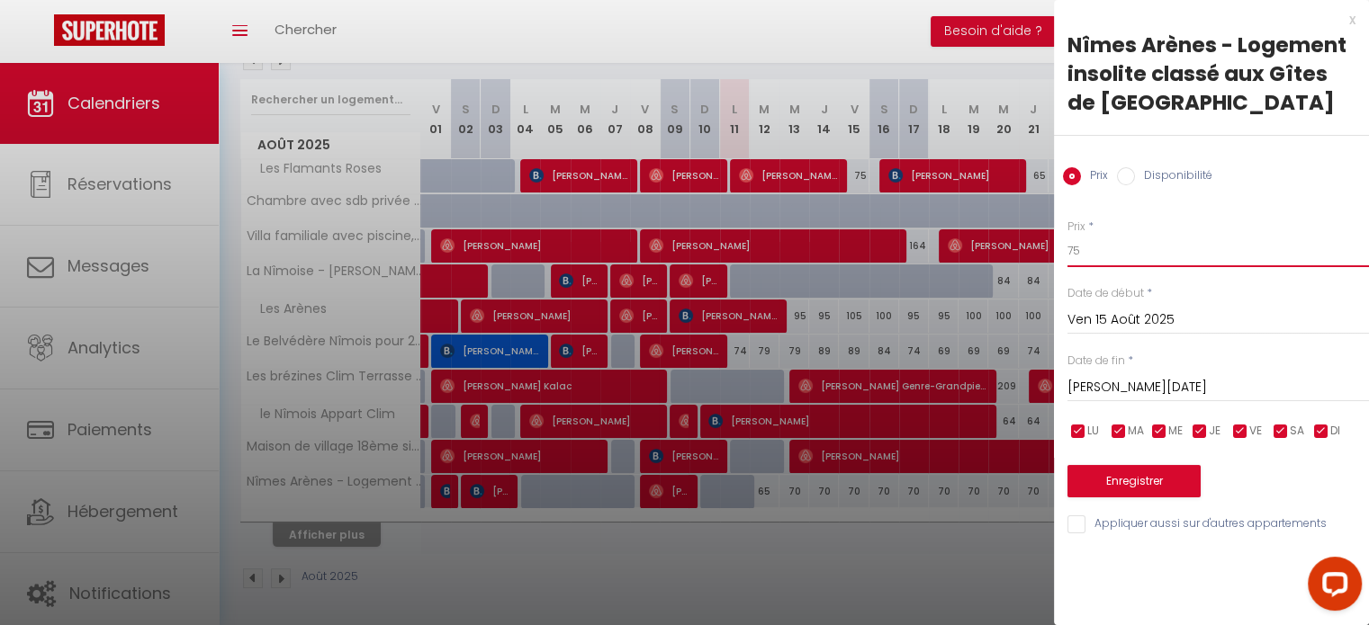
type input "75"
click at [1133, 382] on input "Sam 16 Août 2025" at bounding box center [1217, 387] width 301 height 23
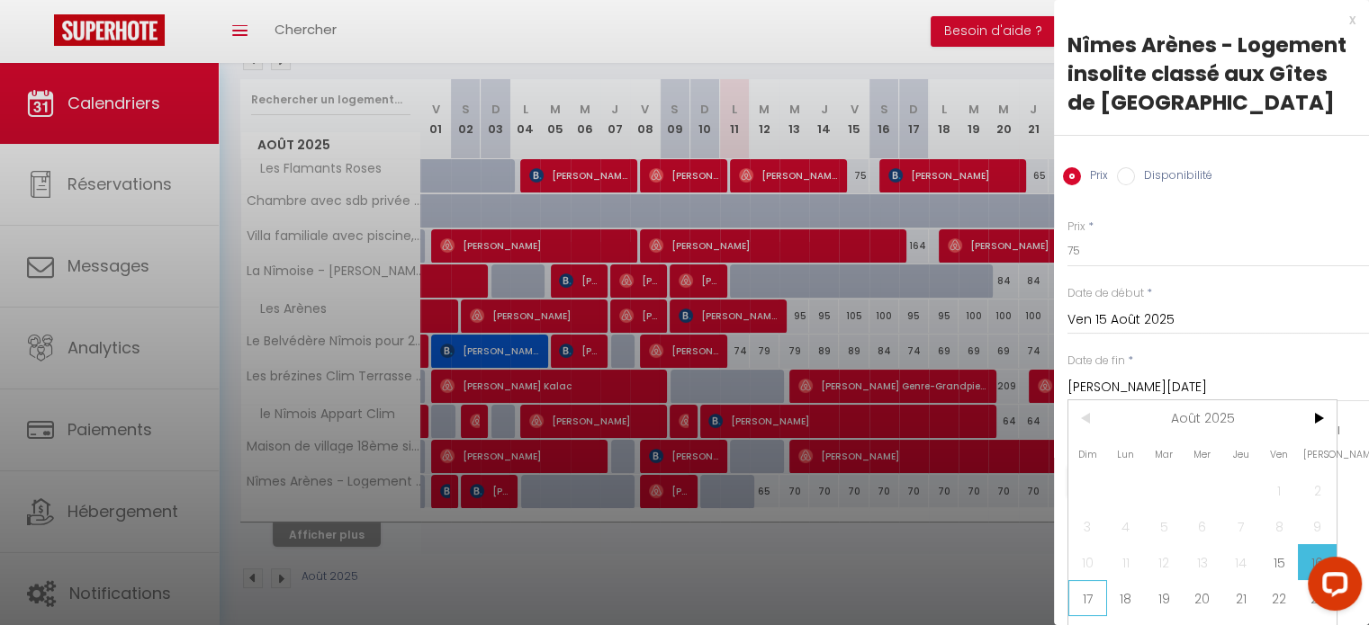
click at [1087, 592] on span "17" at bounding box center [1087, 598] width 39 height 36
type input "Dim 17 Août 2025"
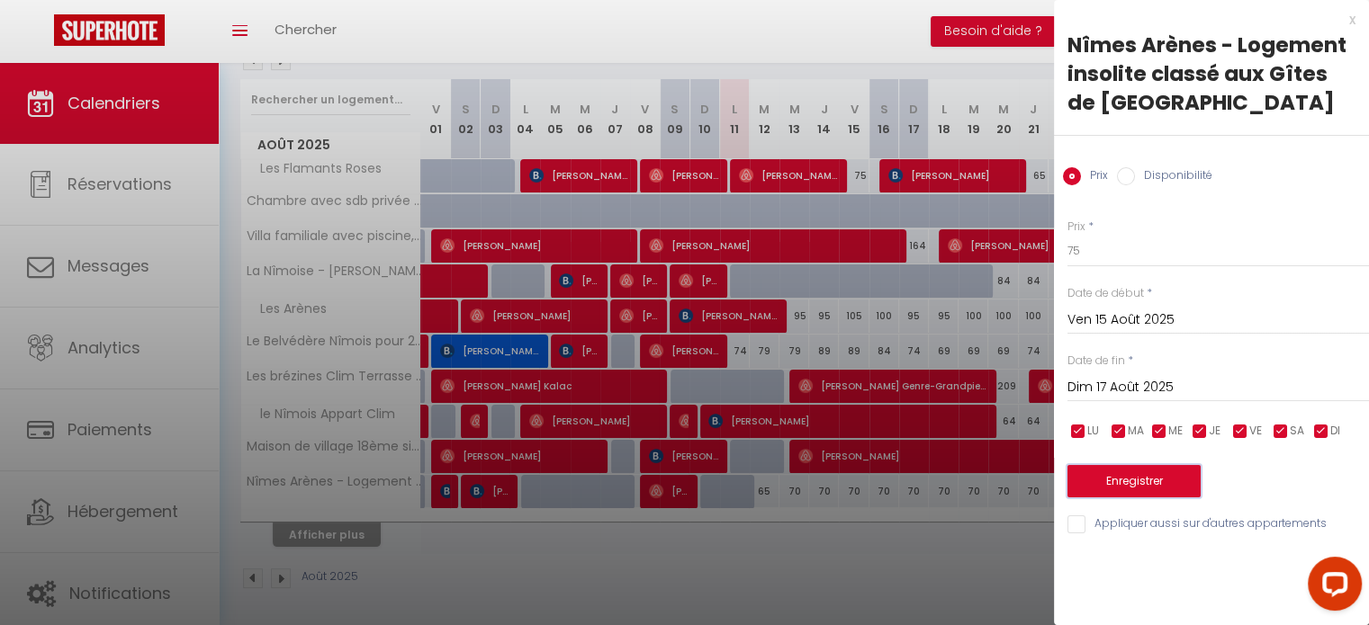
click at [1135, 474] on button "Enregistrer" at bounding box center [1133, 481] width 133 height 32
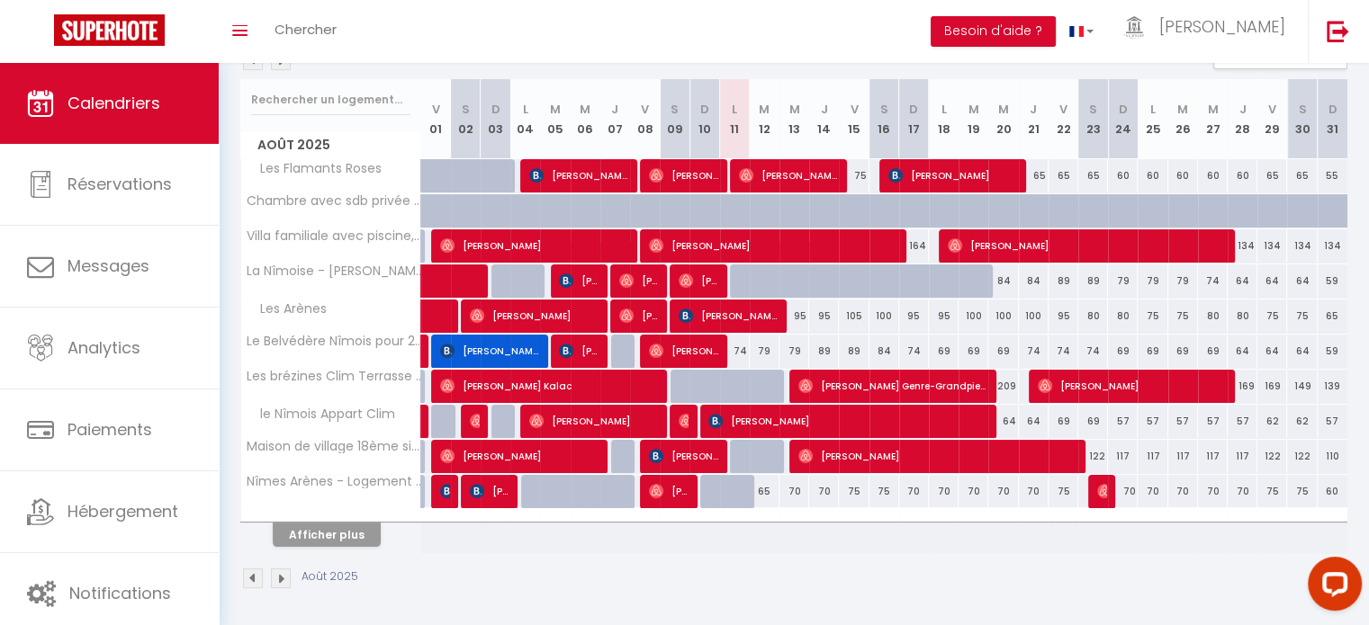
click at [1132, 499] on div "70" at bounding box center [1123, 491] width 30 height 33
type input "70"
type input "Dim 24 Août 2025"
type input "Lun 25 Août 2025"
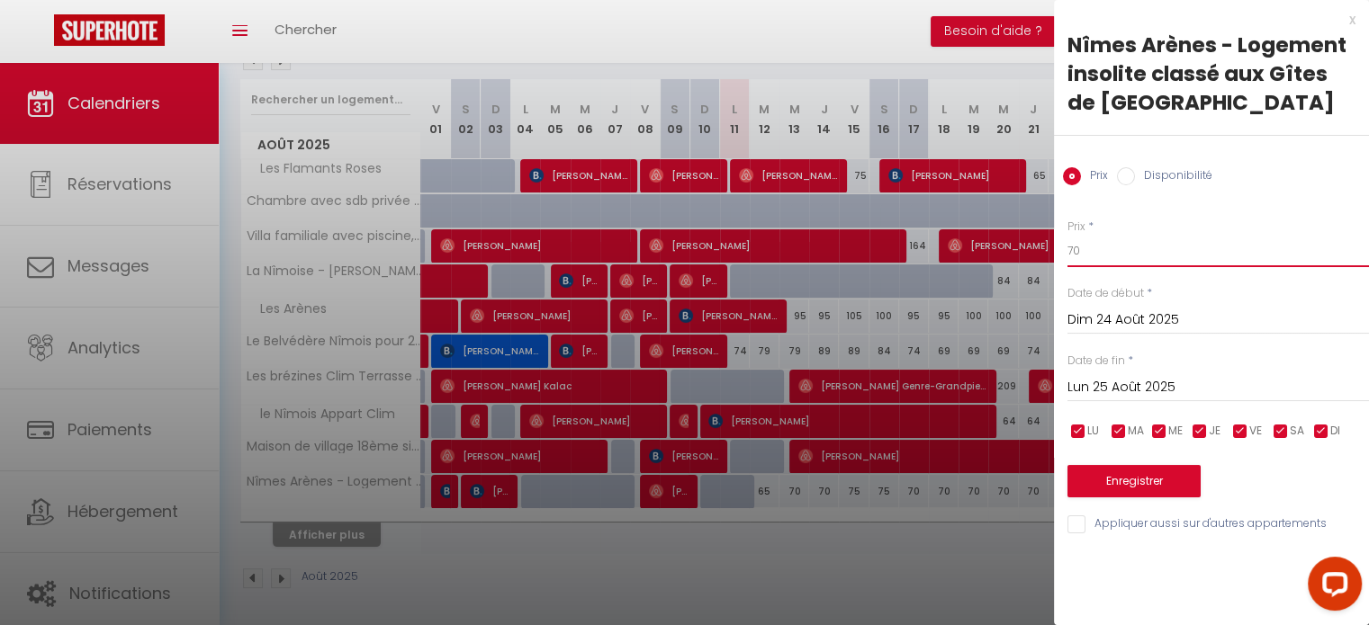
click at [1117, 247] on input "70" at bounding box center [1217, 251] width 301 height 32
type input "7"
type input "65"
click at [1137, 383] on input "Lun 25 Août 2025" at bounding box center [1217, 387] width 301 height 23
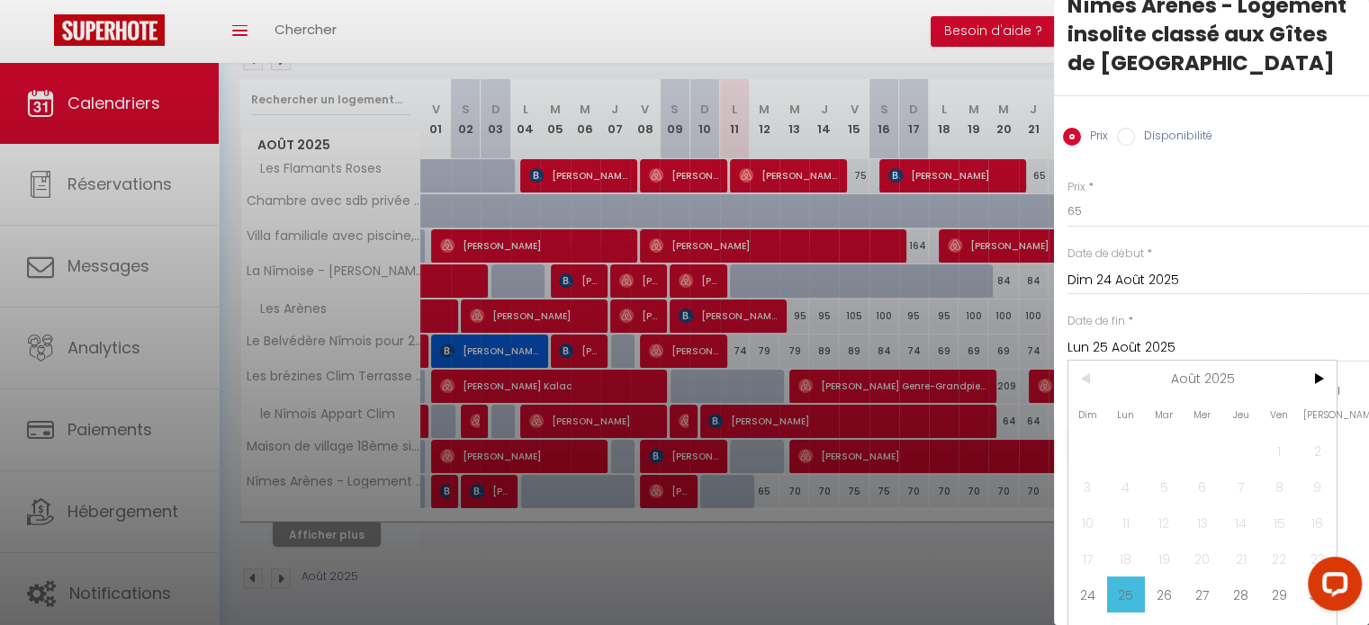
scroll to position [76, 0]
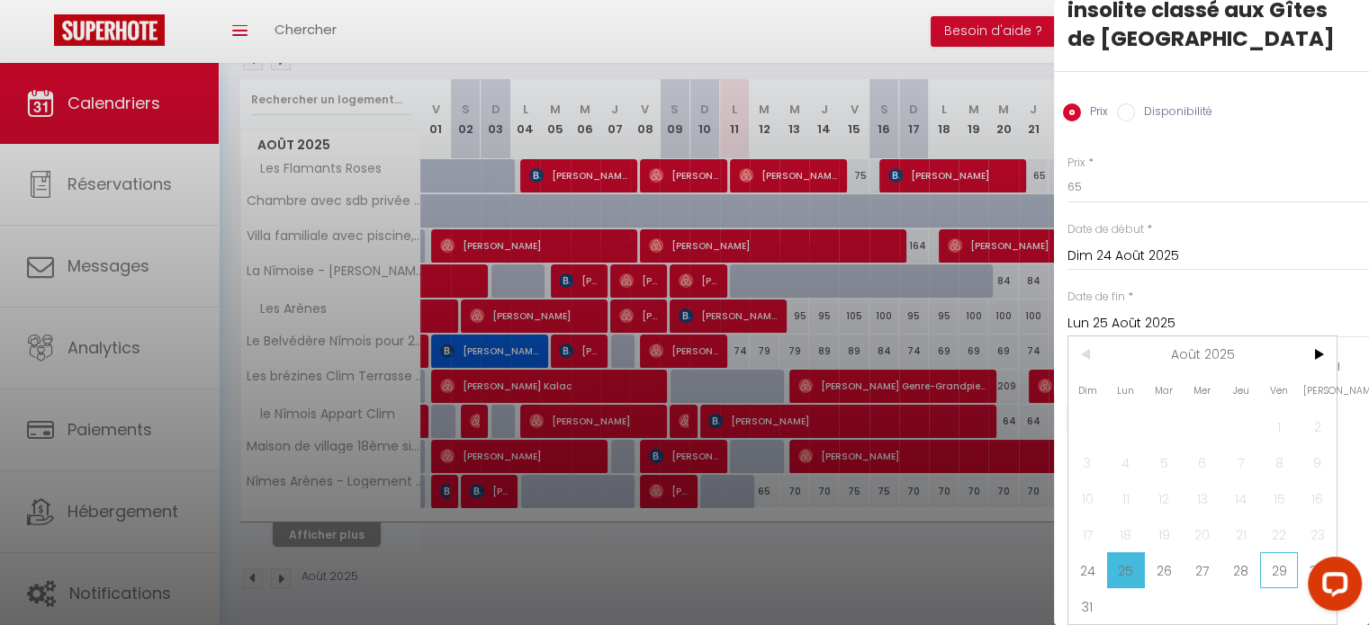
click at [1280, 555] on span "29" at bounding box center [1279, 571] width 39 height 36
type input "Ven 29 Août 2025"
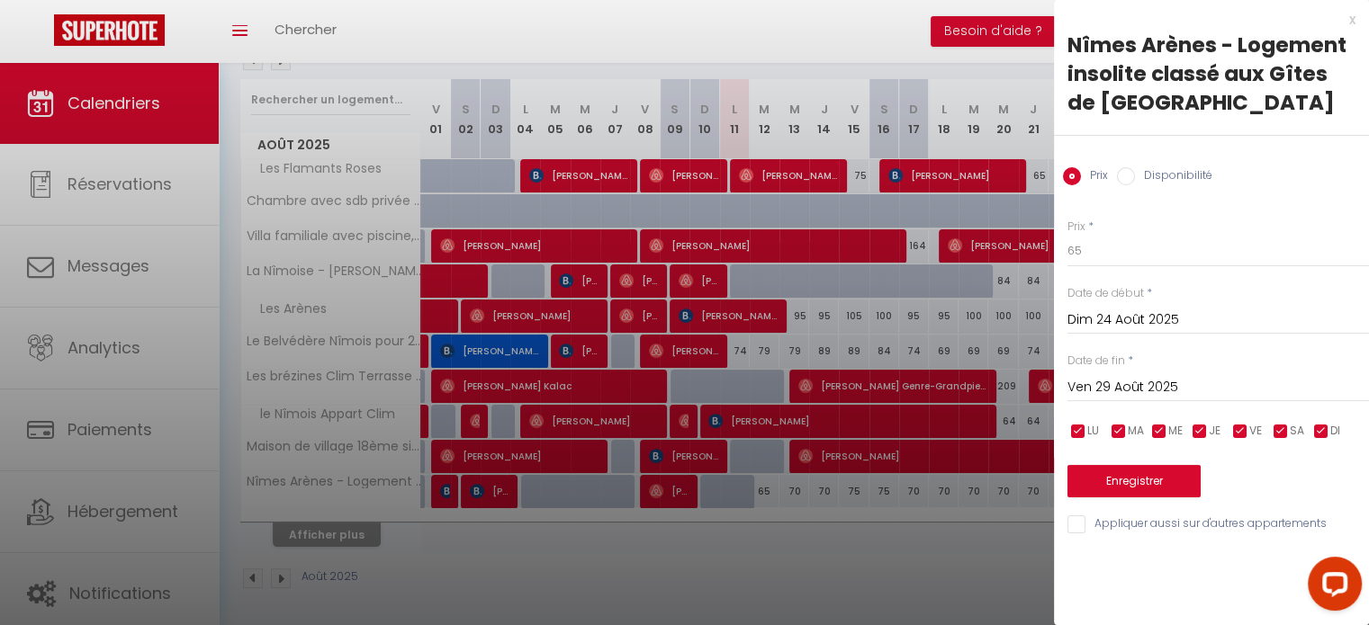
scroll to position [0, 0]
click at [1141, 478] on button "Enregistrer" at bounding box center [1133, 481] width 133 height 32
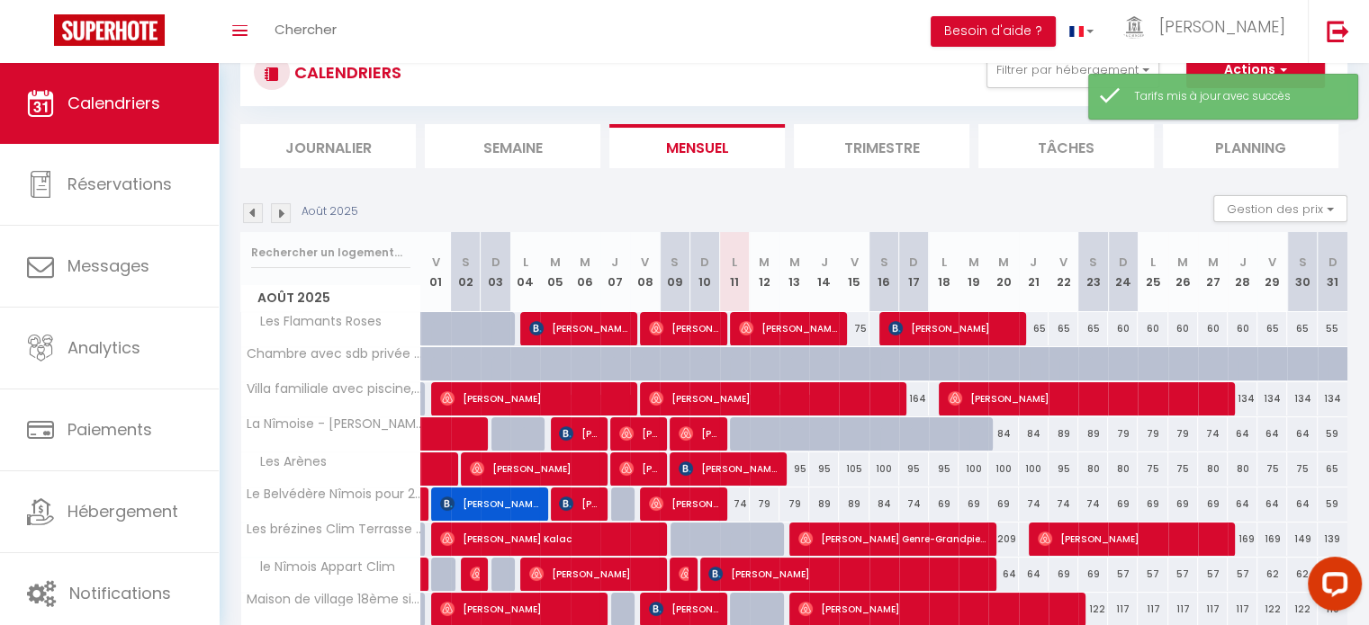
scroll to position [216, 0]
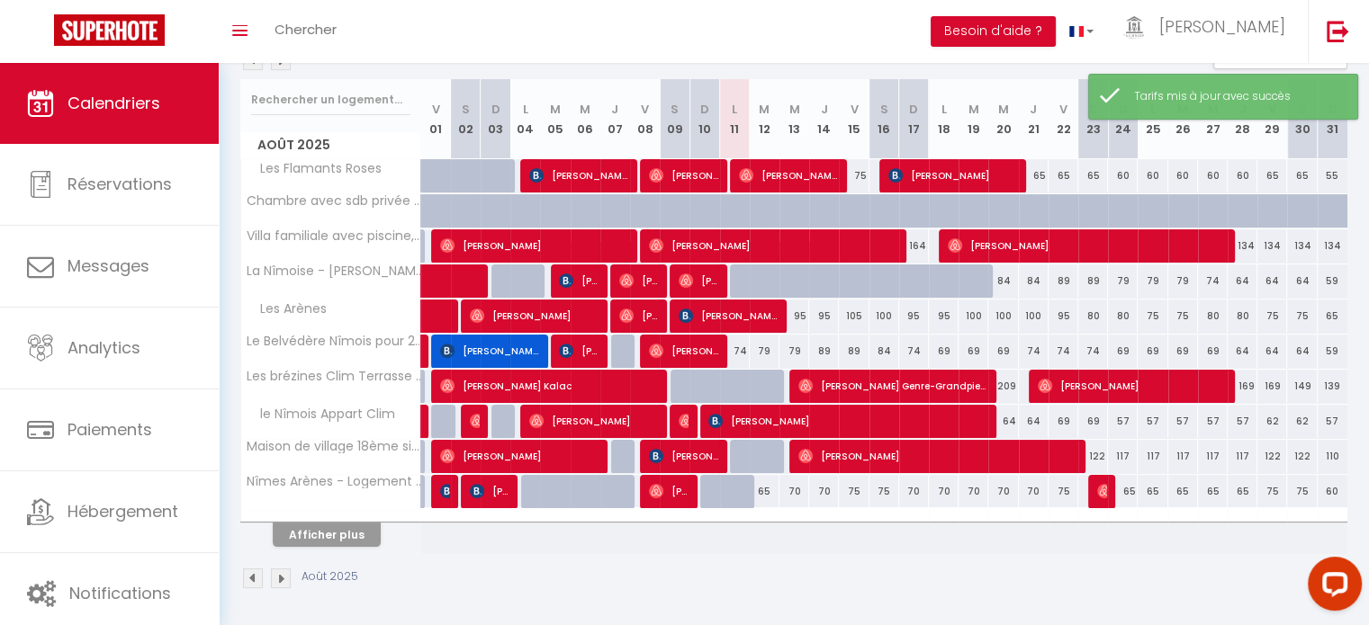
click at [1273, 500] on div "75" at bounding box center [1272, 491] width 30 height 33
type input "75"
type input "Ven 29 Août 2025"
type input "Sam 30 Août 2025"
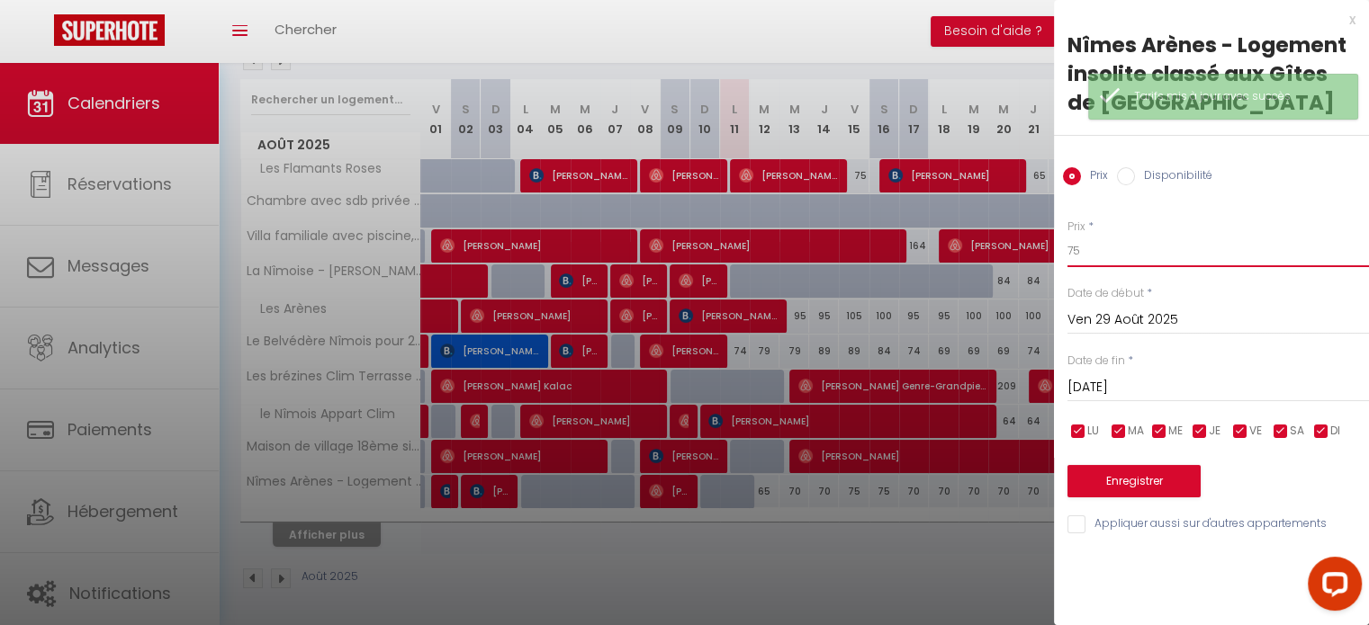
click at [1107, 239] on input "75" at bounding box center [1217, 251] width 301 height 32
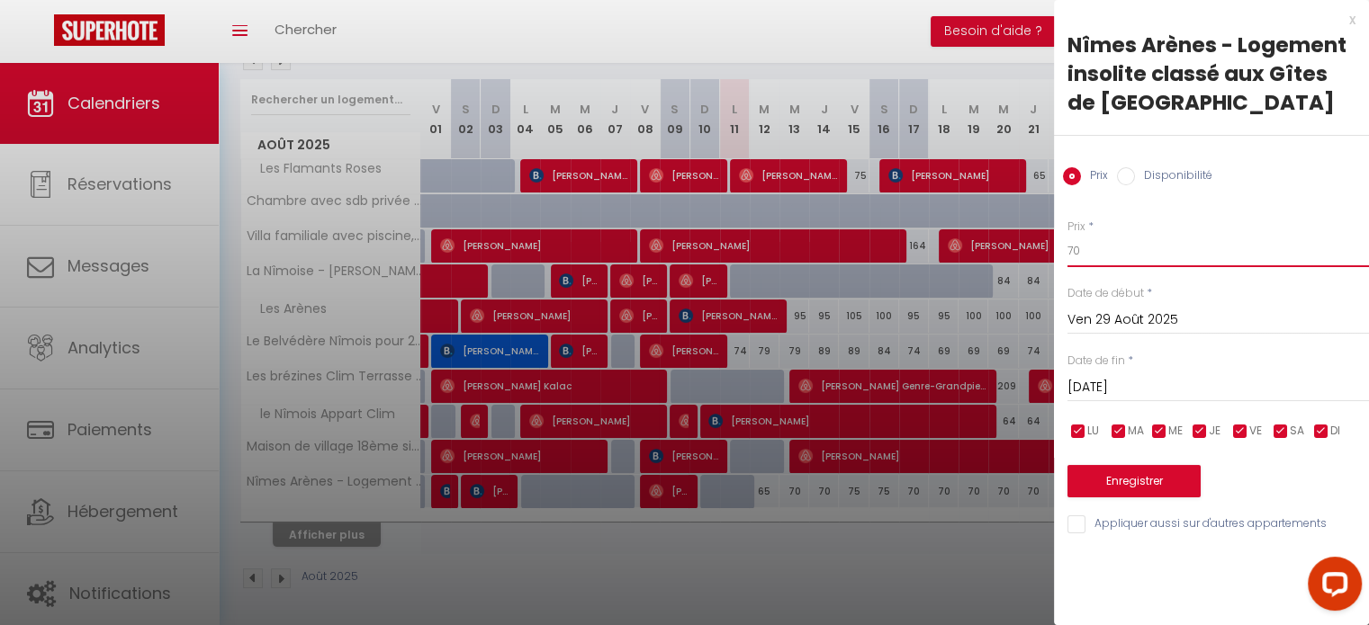
type input "70"
click at [1134, 382] on input "Sam 30 Août 2025" at bounding box center [1217, 387] width 301 height 23
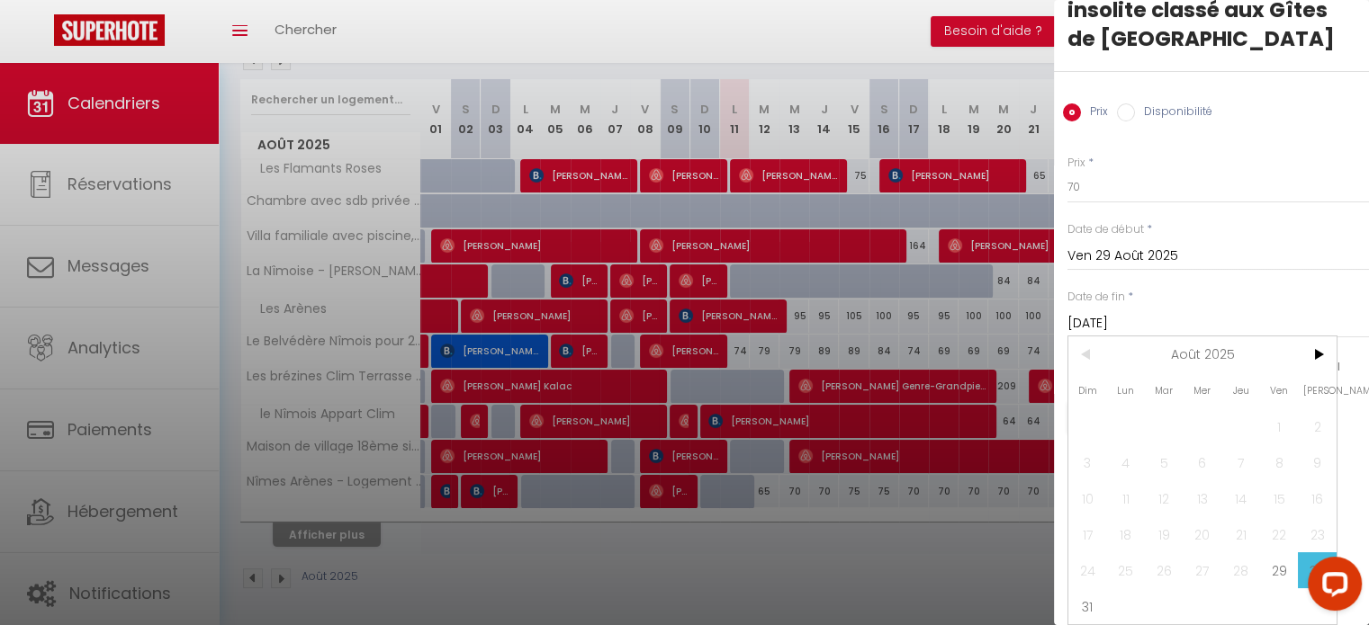
scroll to position [76, 0]
click at [1087, 592] on span "31" at bounding box center [1087, 607] width 39 height 36
type input "Dim 31 Août 2025"
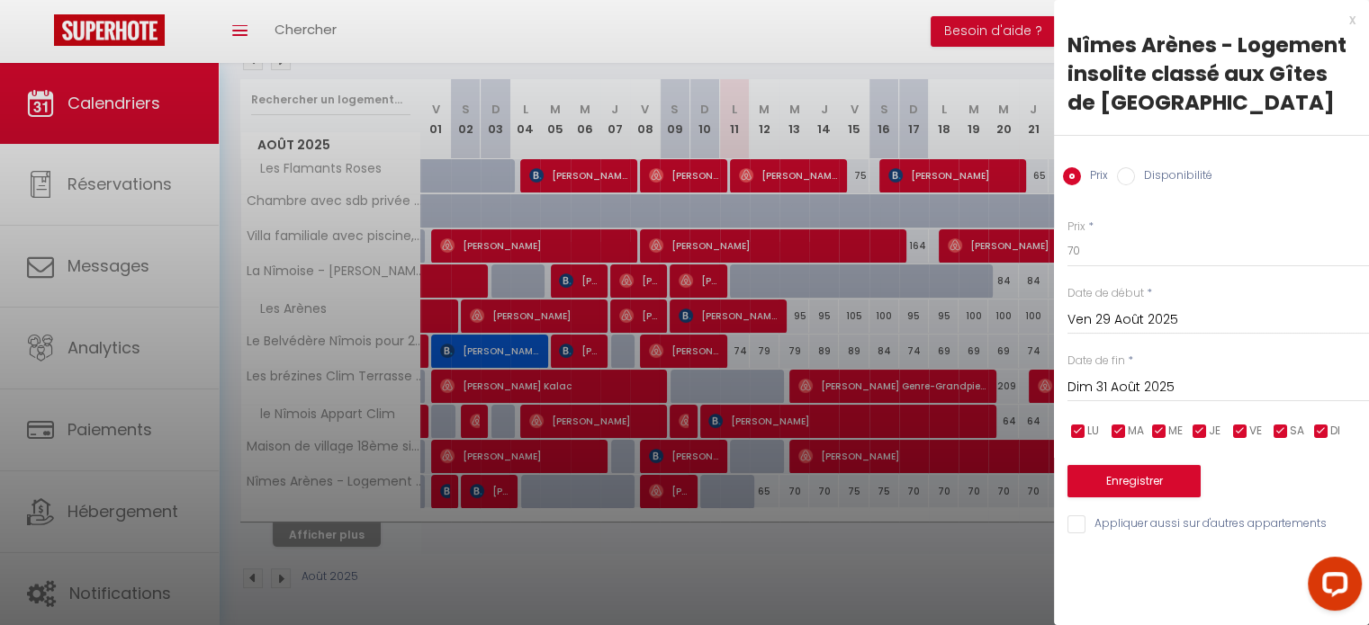
scroll to position [0, 0]
click at [1141, 476] on button "Enregistrer" at bounding box center [1133, 481] width 133 height 32
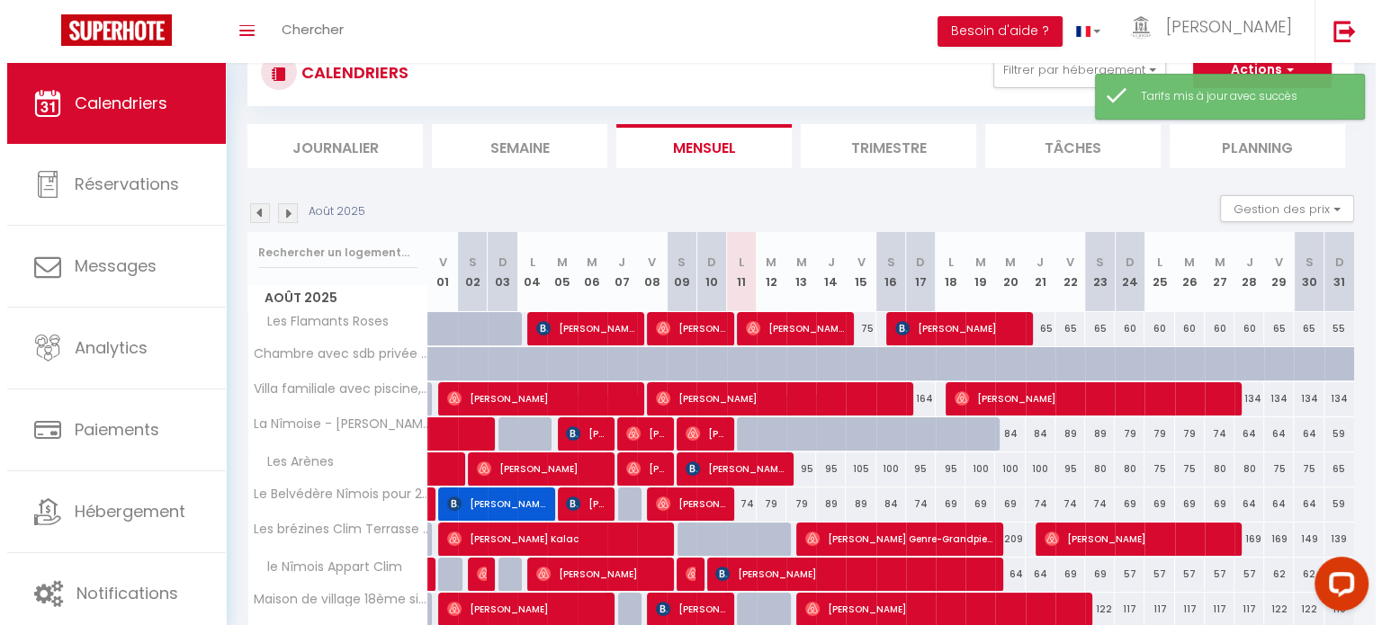
scroll to position [216, 0]
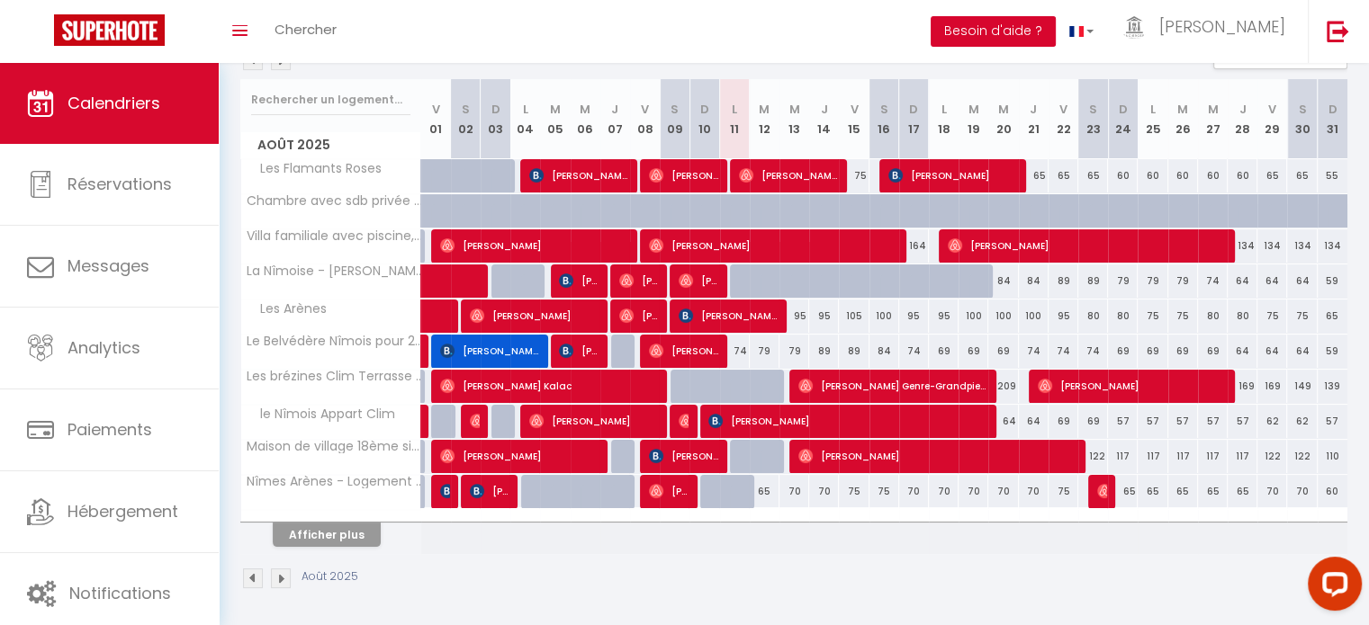
click at [1056, 25] on button "Besoin d'aide ?" at bounding box center [992, 31] width 125 height 31
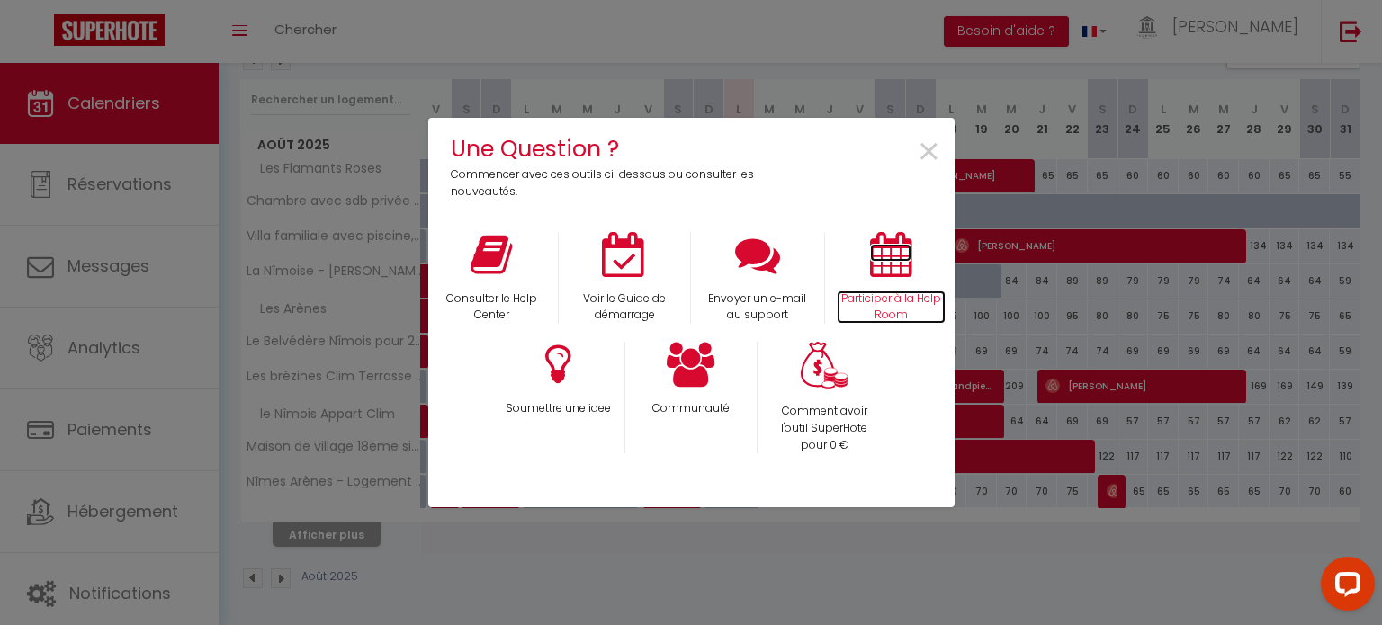
click at [907, 265] on icon at bounding box center [890, 254] width 41 height 45
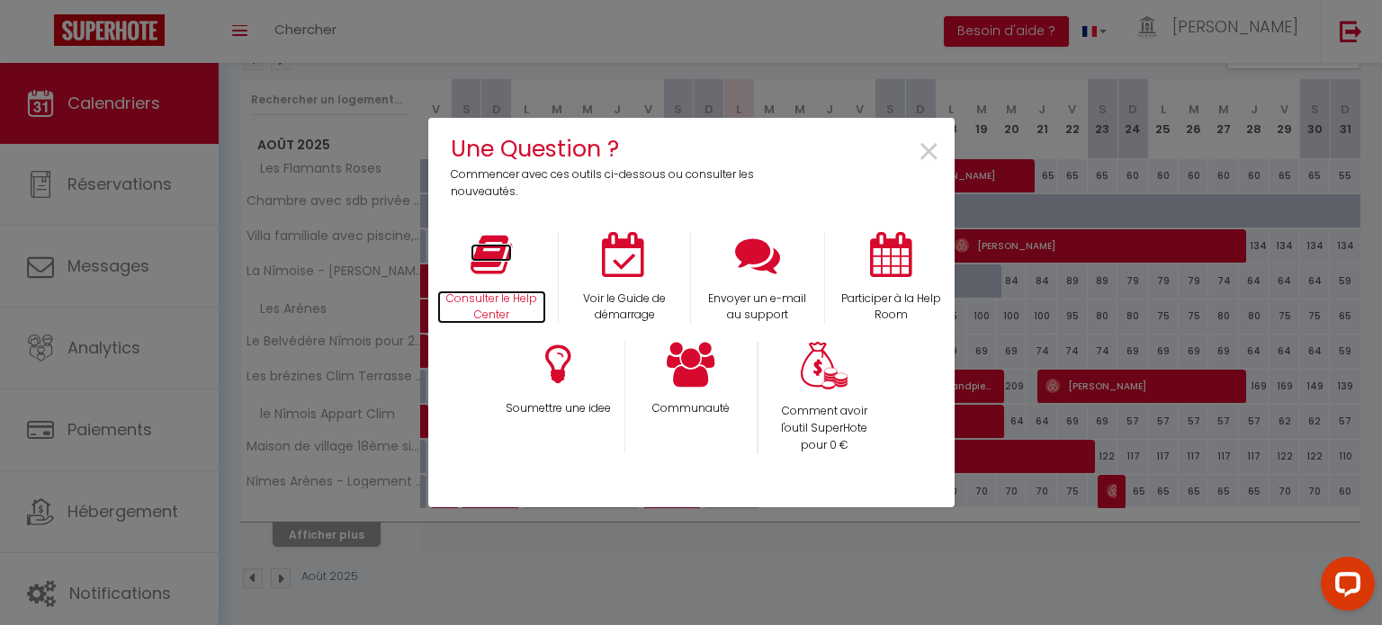
click at [497, 291] on p "Consulter le Help Center" at bounding box center [492, 308] width 110 height 34
